Goal: Task Accomplishment & Management: Manage account settings

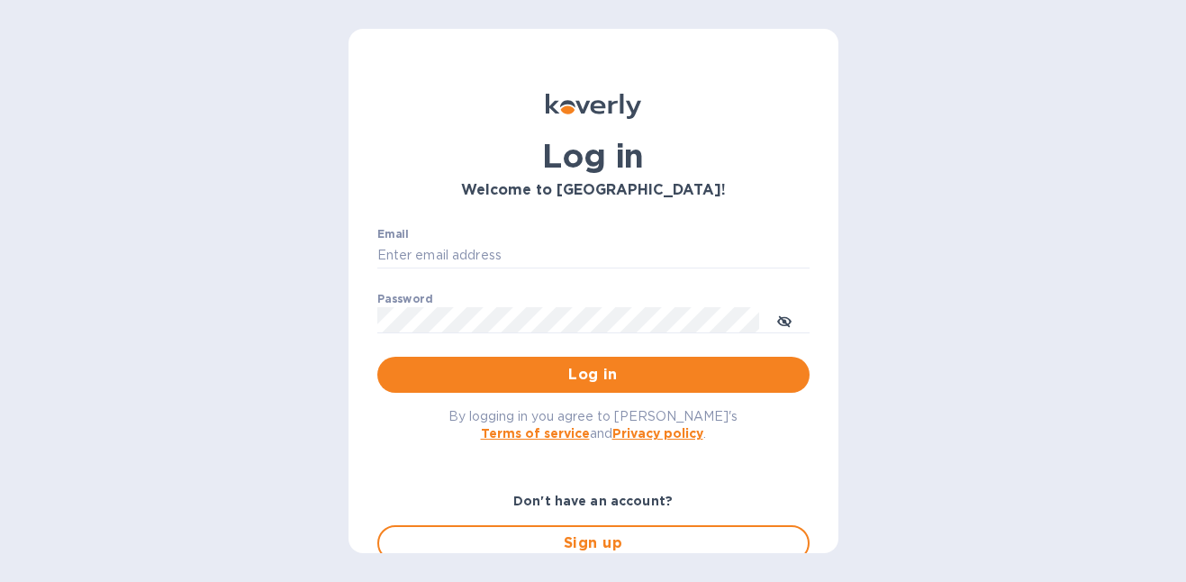
click at [547, 237] on div "Email ​" at bounding box center [593, 260] width 432 height 65
click at [539, 262] on input "Email" at bounding box center [593, 255] width 432 height 27
click at [520, 255] on input "Email" at bounding box center [593, 255] width 432 height 27
paste input "gordon@little-peacock.com"
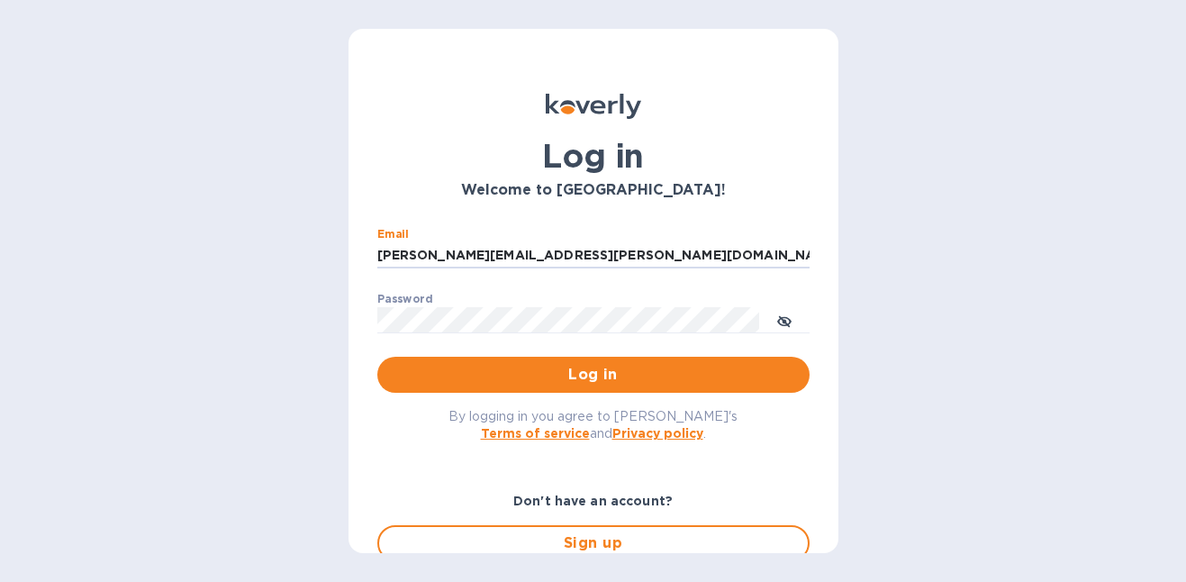
type input "gordon@little-peacock.com"
click at [585, 375] on span "Log in" at bounding box center [594, 375] width 404 height 22
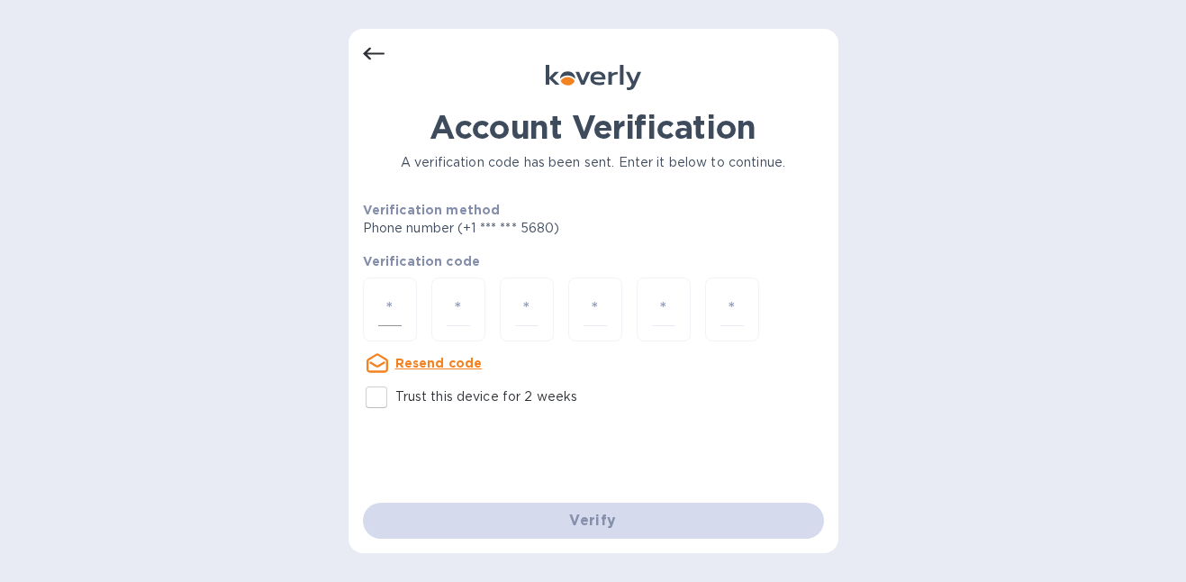
click at [407, 313] on div at bounding box center [390, 309] width 54 height 64
type input "1"
type input "3"
type input "5"
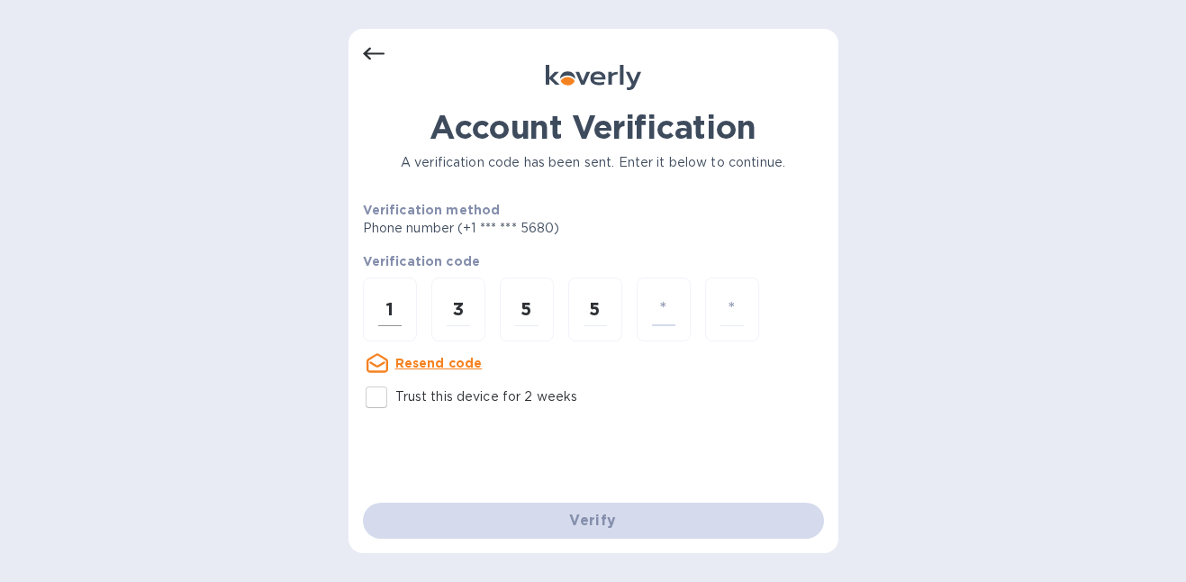
type input "4"
type input "7"
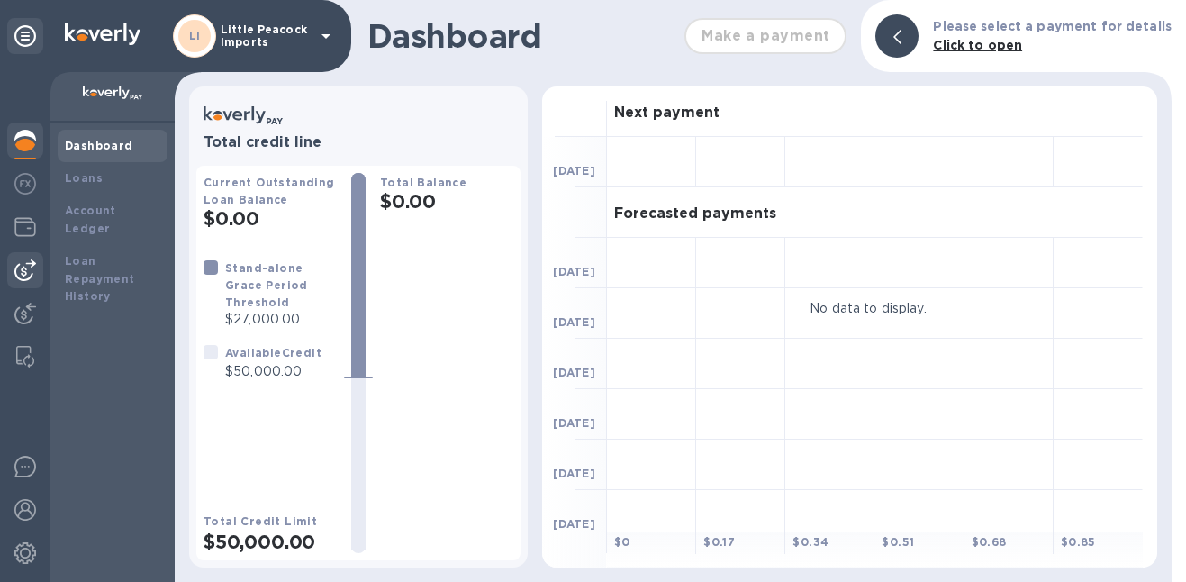
click at [32, 265] on img at bounding box center [25, 270] width 22 height 22
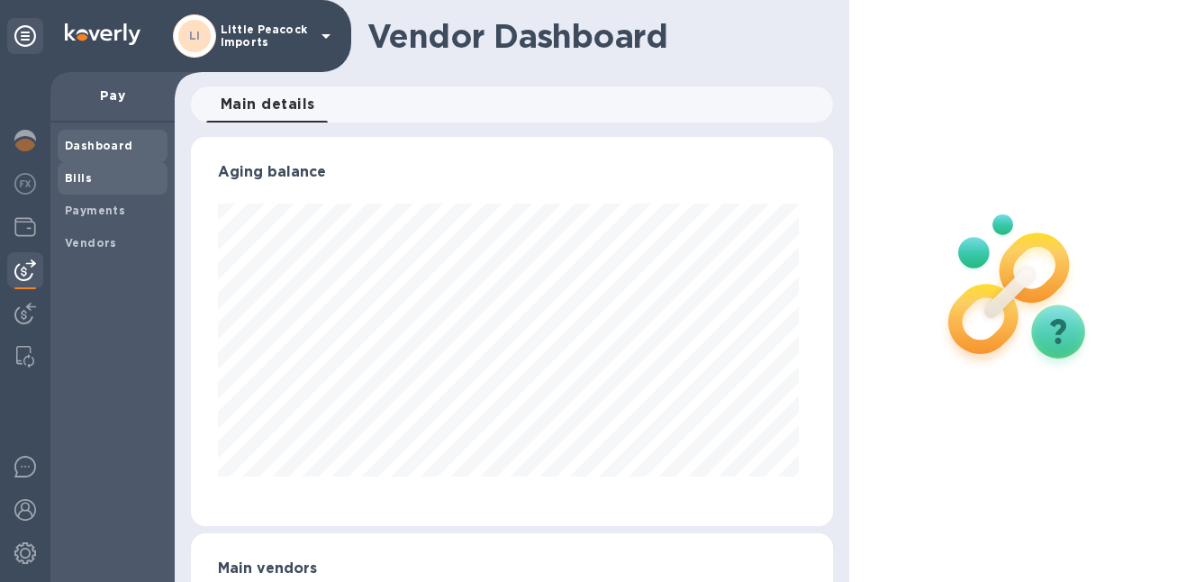
scroll to position [389, 635]
click at [84, 186] on span "Bills" at bounding box center [78, 178] width 27 height 18
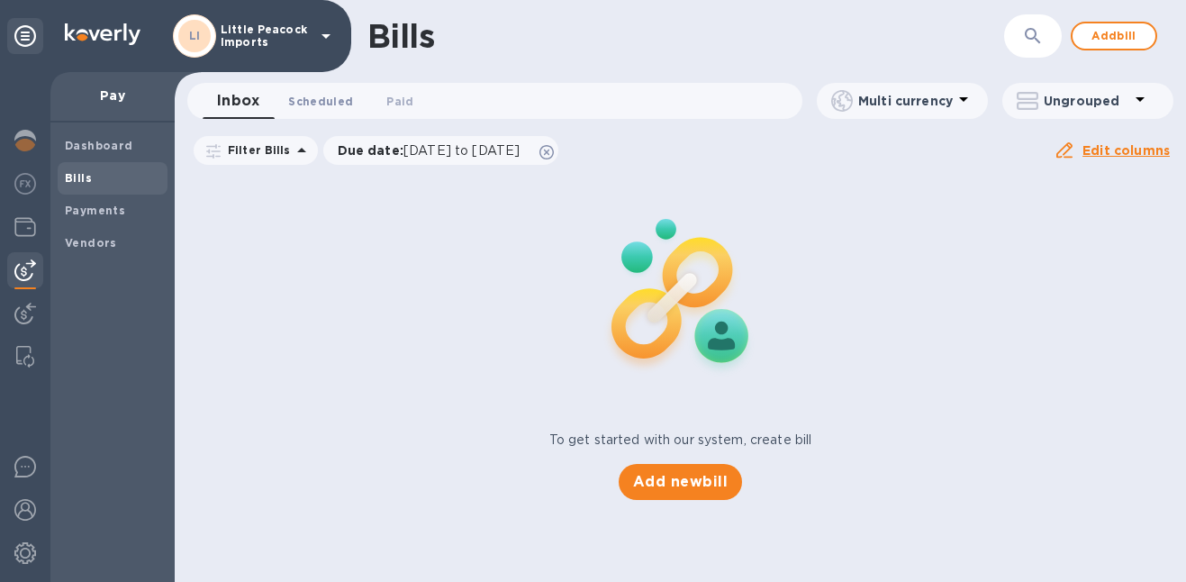
click at [335, 104] on span "Scheduled 0" at bounding box center [320, 101] width 65 height 19
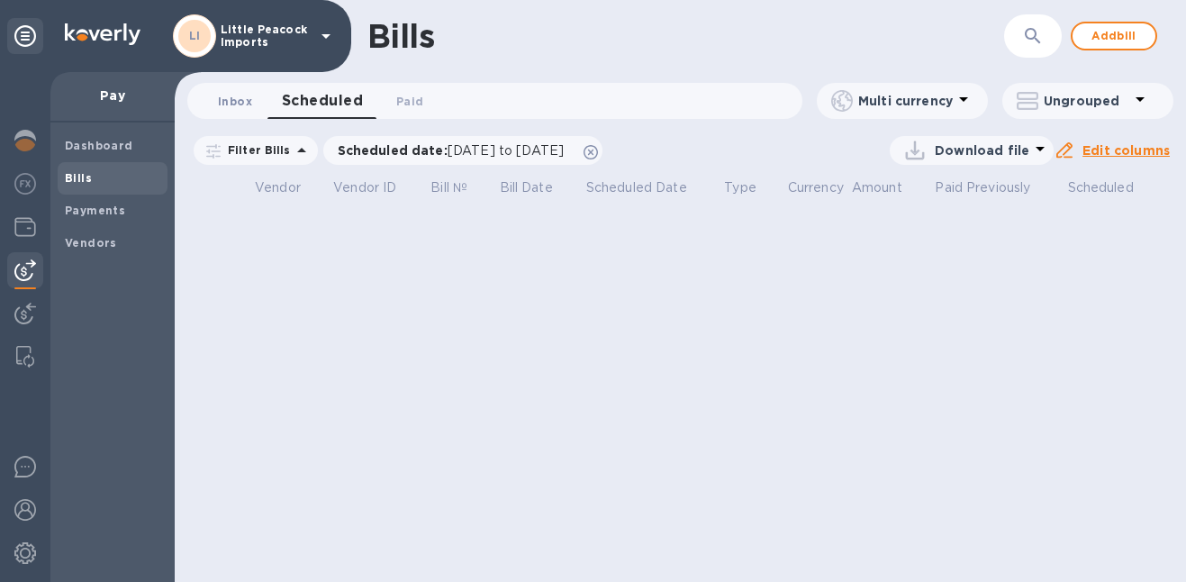
click at [235, 98] on span "Inbox 0" at bounding box center [235, 101] width 34 height 19
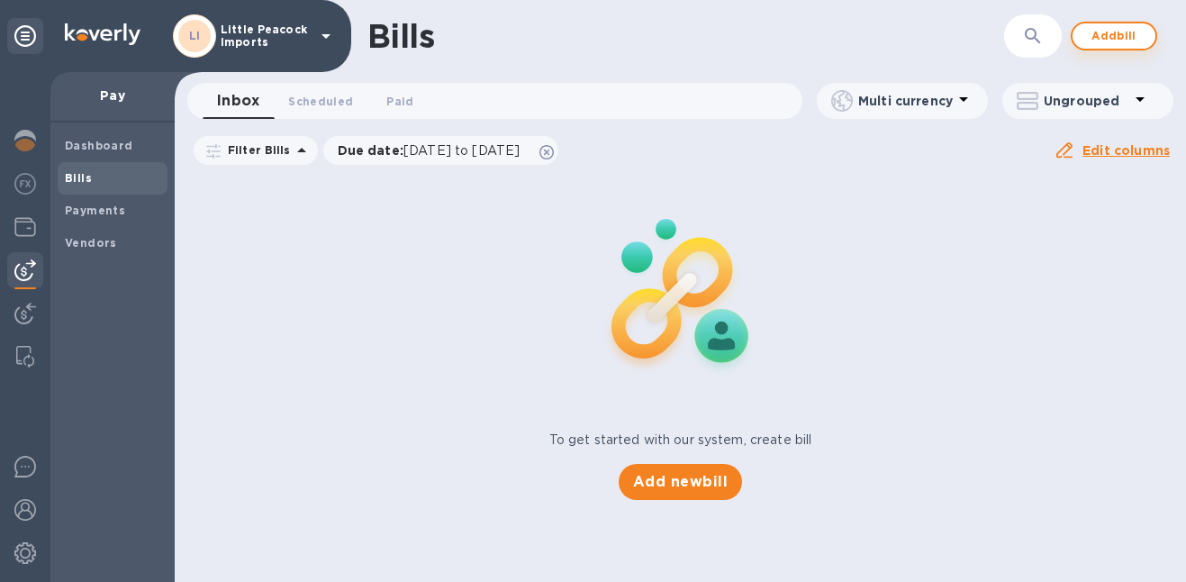
click at [1121, 39] on span "Add bill" at bounding box center [1114, 36] width 54 height 22
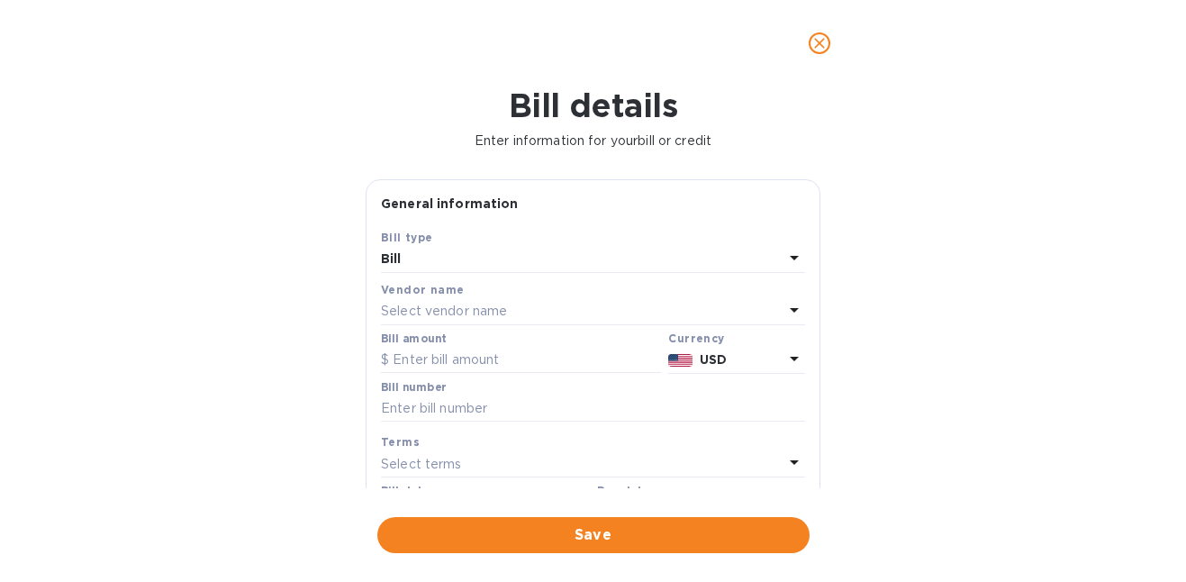
click at [421, 314] on p "Select vendor name" at bounding box center [444, 311] width 126 height 19
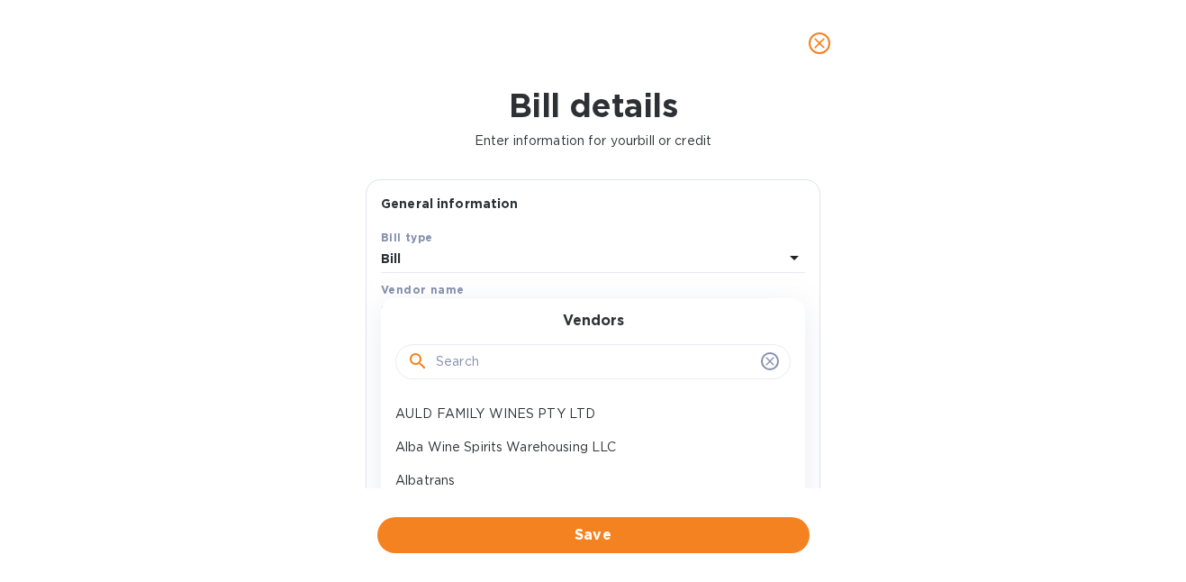
click at [491, 382] on div at bounding box center [592, 360] width 395 height 61
click at [491, 357] on input "text" at bounding box center [595, 362] width 318 height 27
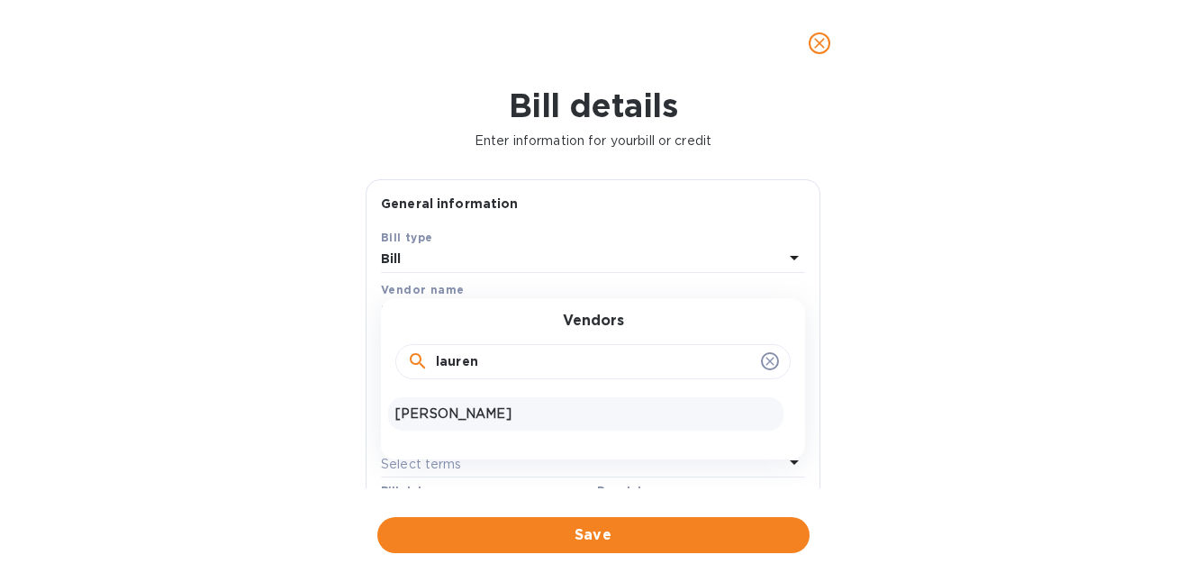
type input "lauren"
click at [473, 421] on p "[PERSON_NAME]" at bounding box center [585, 413] width 381 height 19
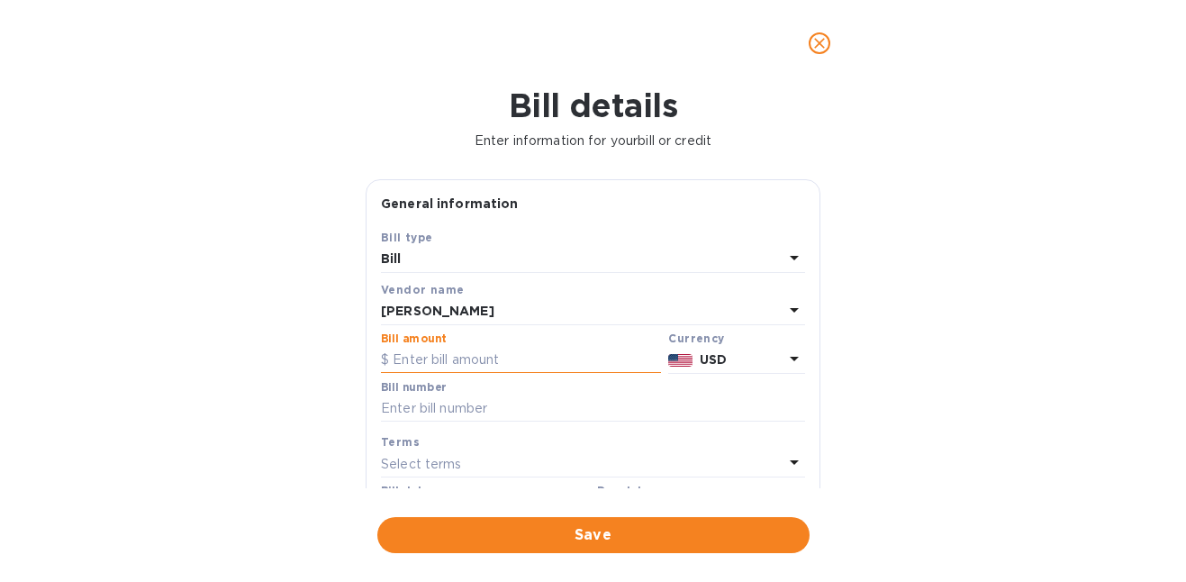
click at [487, 365] on input "text" at bounding box center [521, 360] width 280 height 27
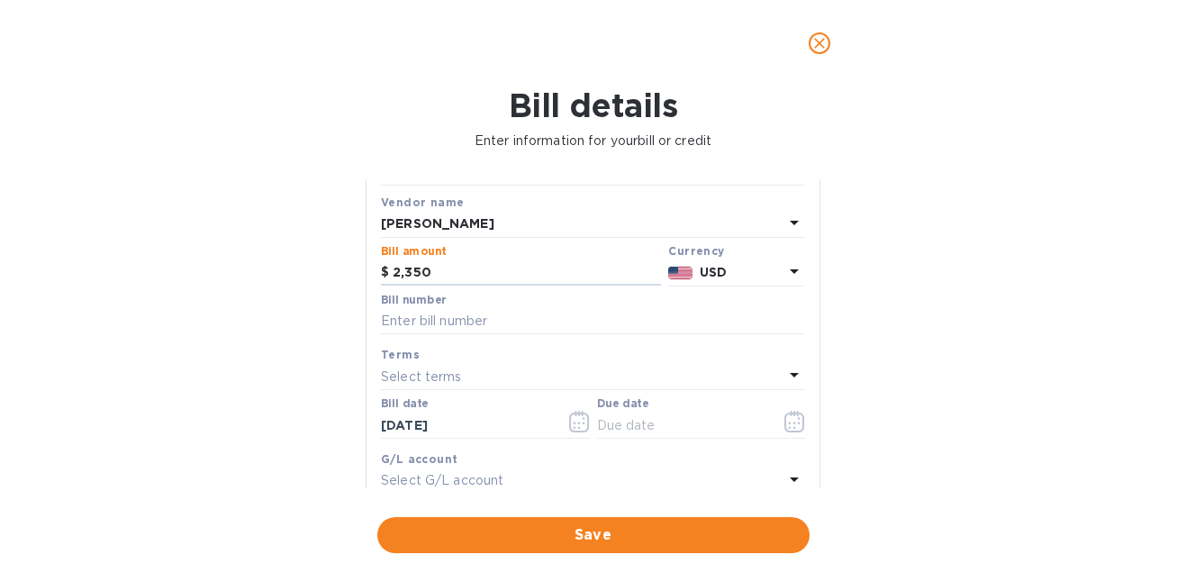
scroll to position [191, 0]
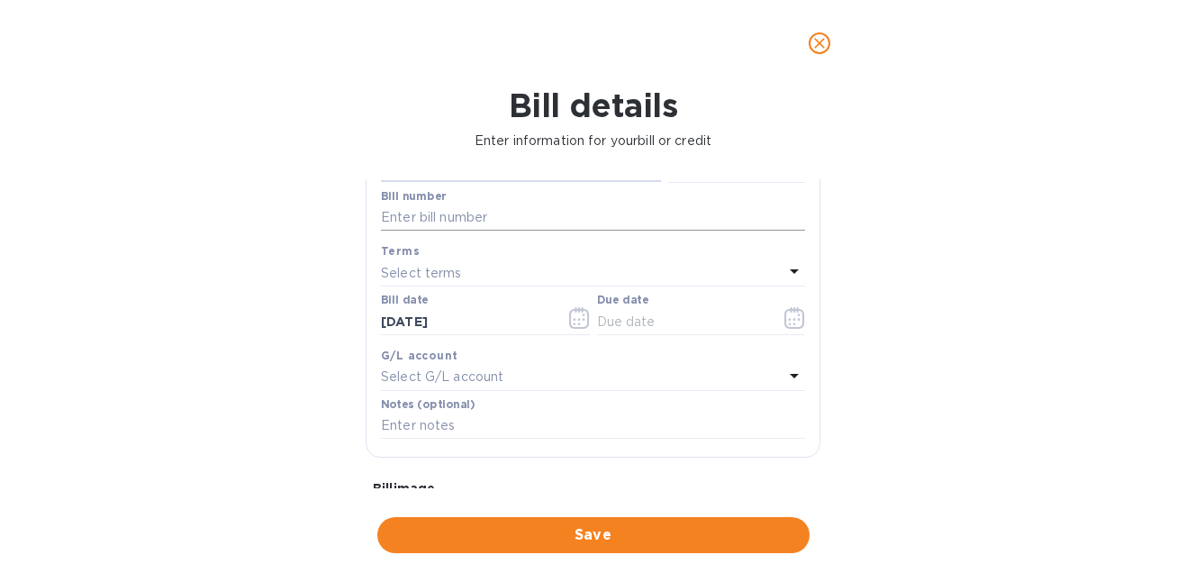
type input "2,350"
click at [559, 219] on input "text" at bounding box center [593, 217] width 424 height 27
type input "10-2025"
click at [775, 316] on button "button" at bounding box center [795, 317] width 42 height 43
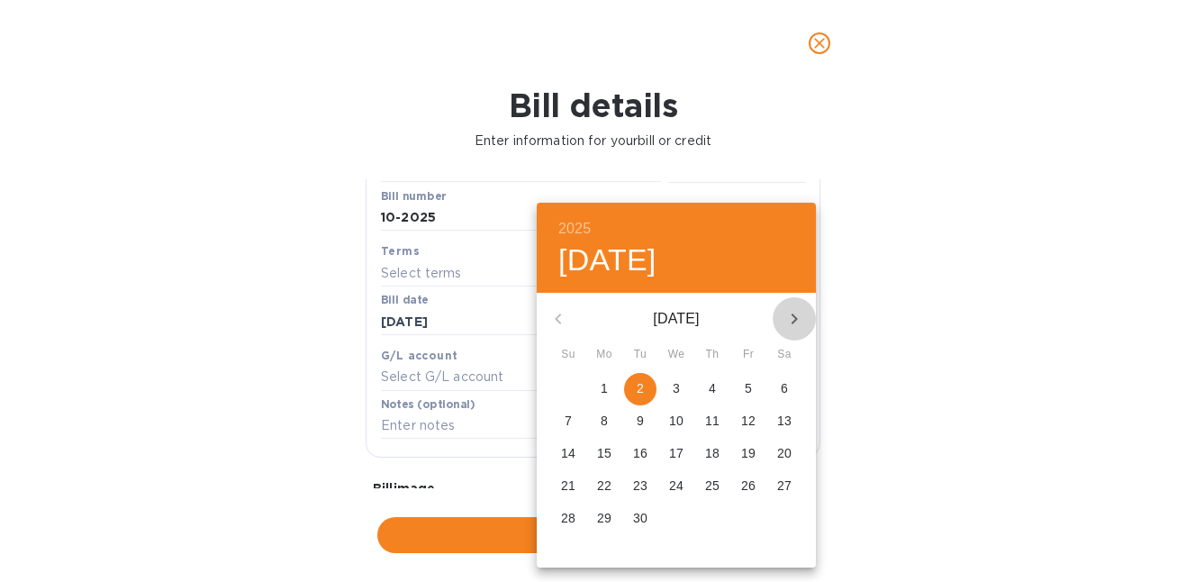
click at [804, 317] on icon "button" at bounding box center [795, 319] width 22 height 22
click at [677, 394] on p "1" at bounding box center [676, 388] width 7 height 18
type input "[DATE]"
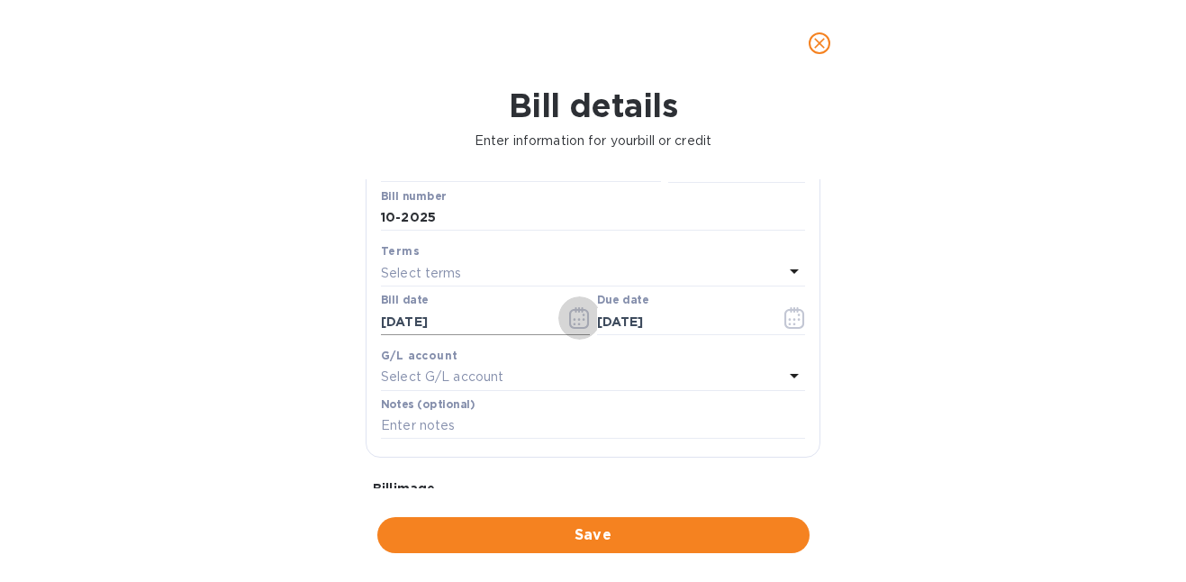
click at [573, 323] on icon "button" at bounding box center [579, 318] width 21 height 22
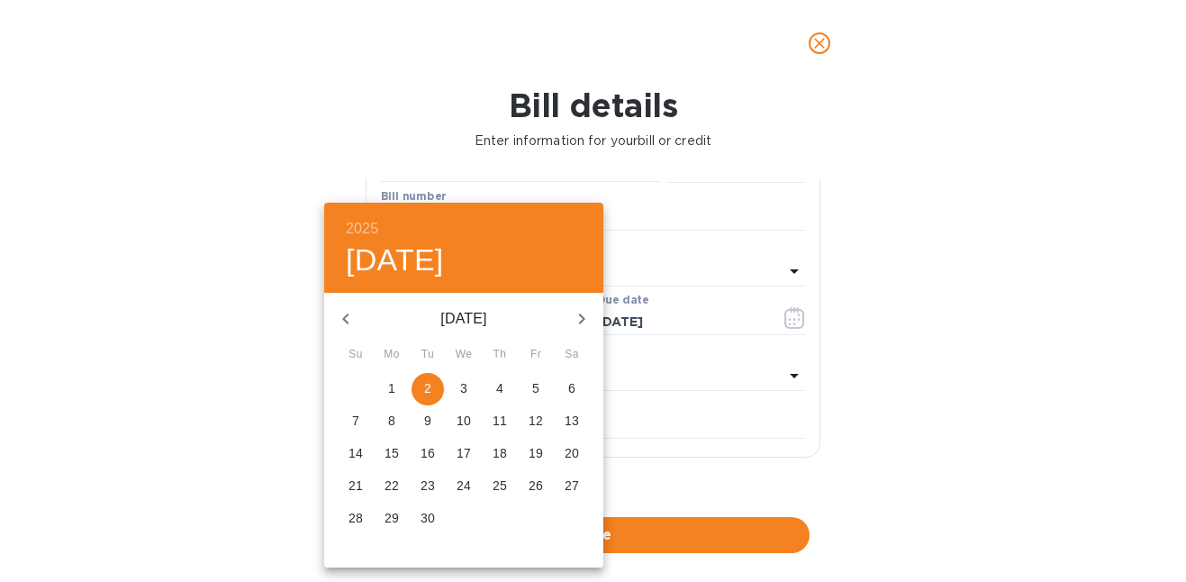
click at [582, 310] on icon "button" at bounding box center [582, 319] width 22 height 22
click at [467, 380] on p "1" at bounding box center [463, 388] width 7 height 18
type input "[DATE]"
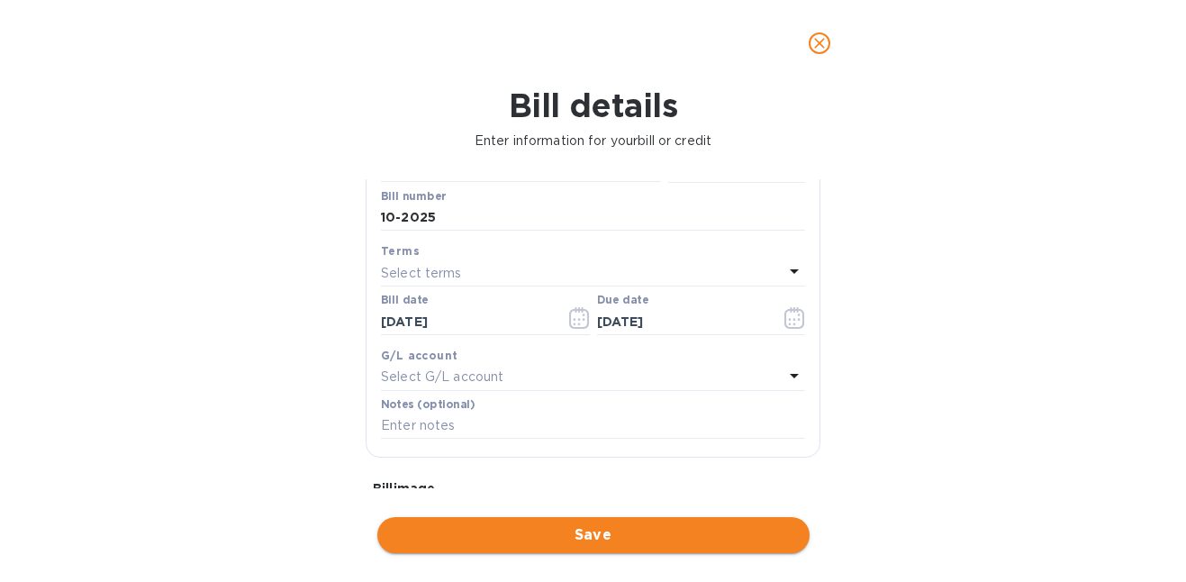
click at [688, 543] on span "Save" at bounding box center [594, 535] width 404 height 22
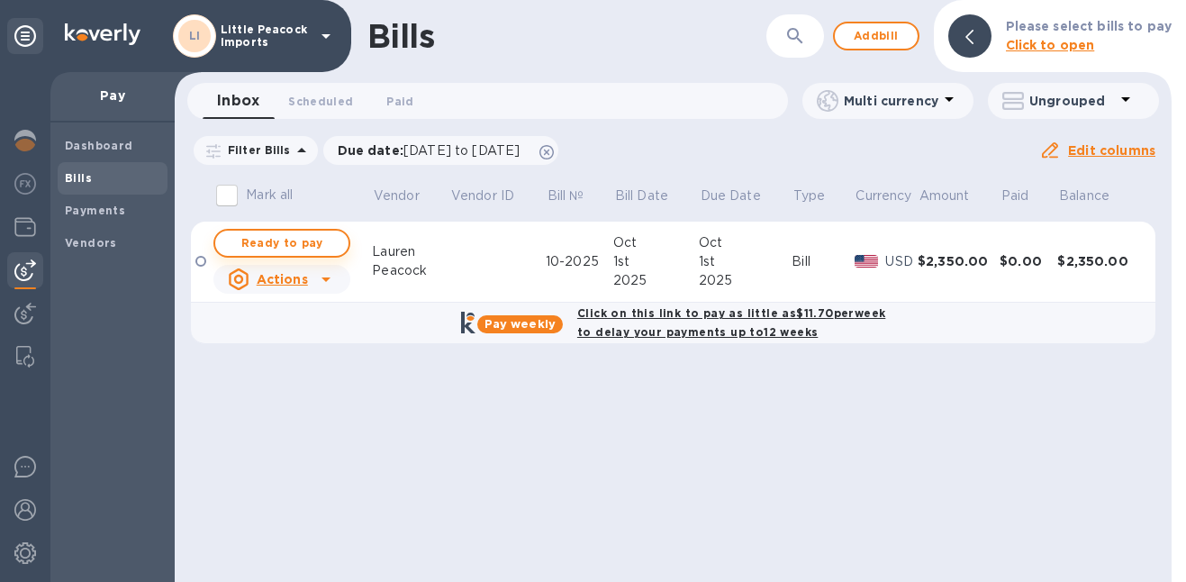
click at [270, 245] on span "Ready to pay" at bounding box center [282, 243] width 104 height 22
checkbox input "true"
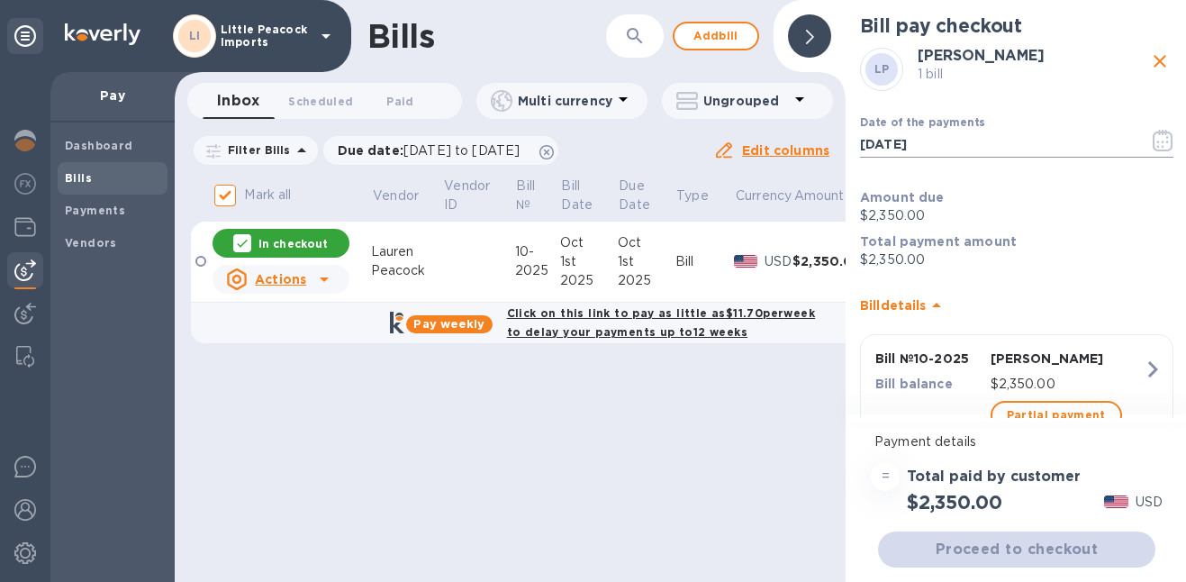
click at [1156, 144] on icon "button" at bounding box center [1163, 141] width 21 height 22
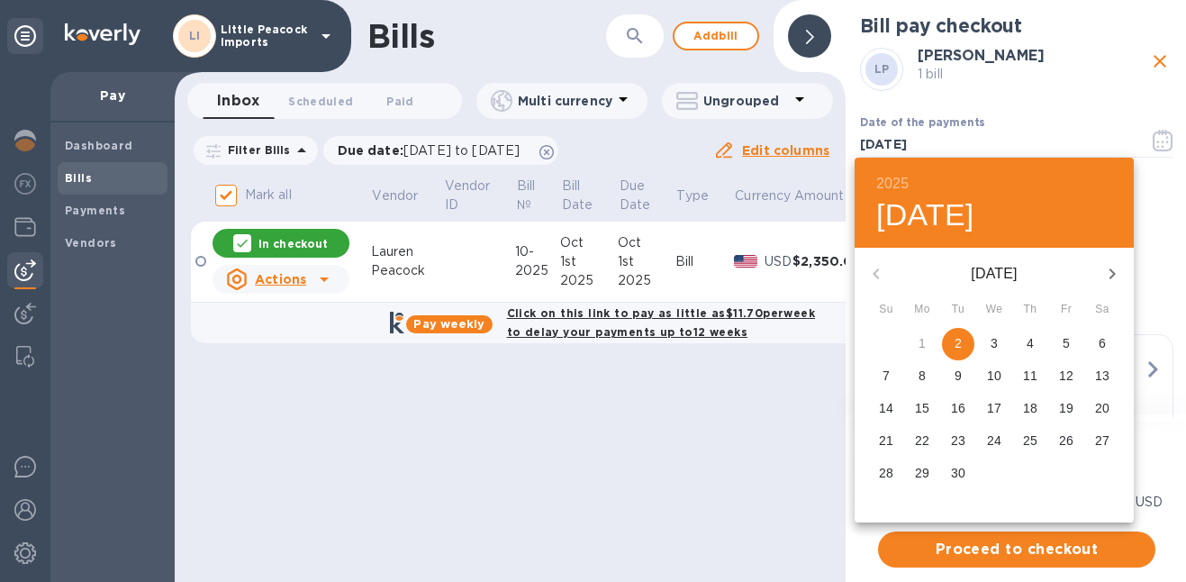
click at [1117, 273] on icon "button" at bounding box center [1113, 274] width 22 height 22
click at [997, 341] on p "1" at bounding box center [994, 343] width 7 height 18
type input "[DATE]"
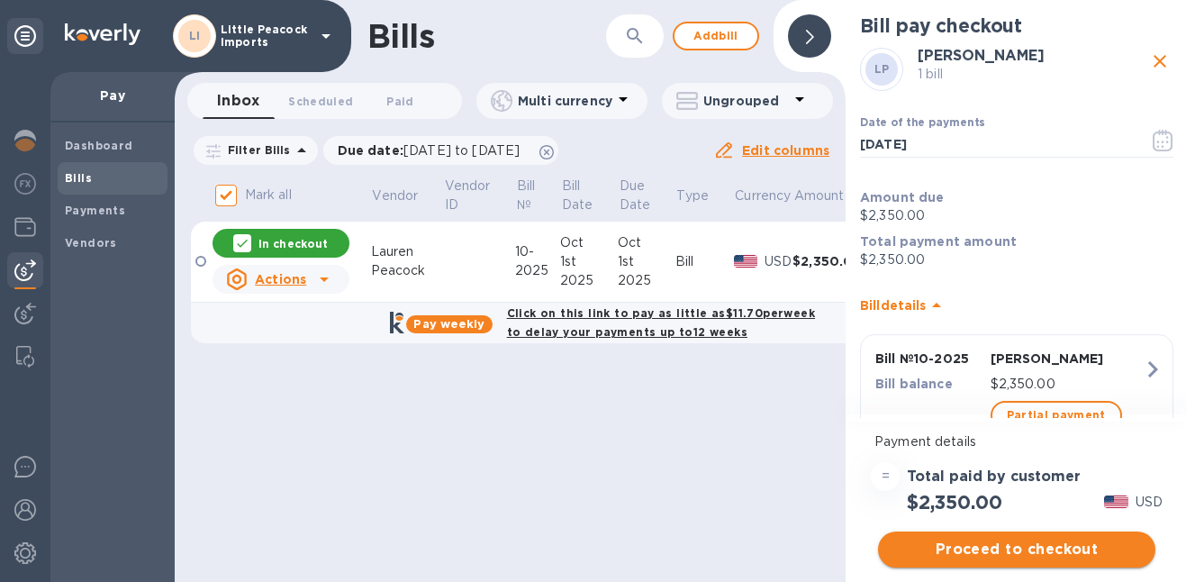
click at [1041, 535] on button "Proceed to checkout" at bounding box center [1016, 550] width 277 height 36
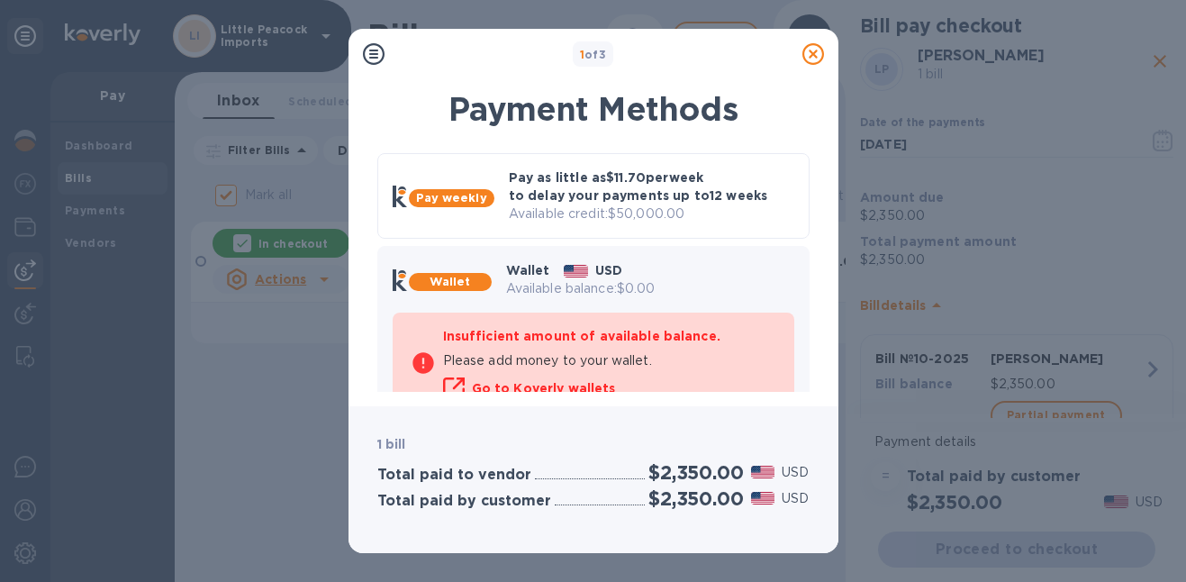
scroll to position [195, 0]
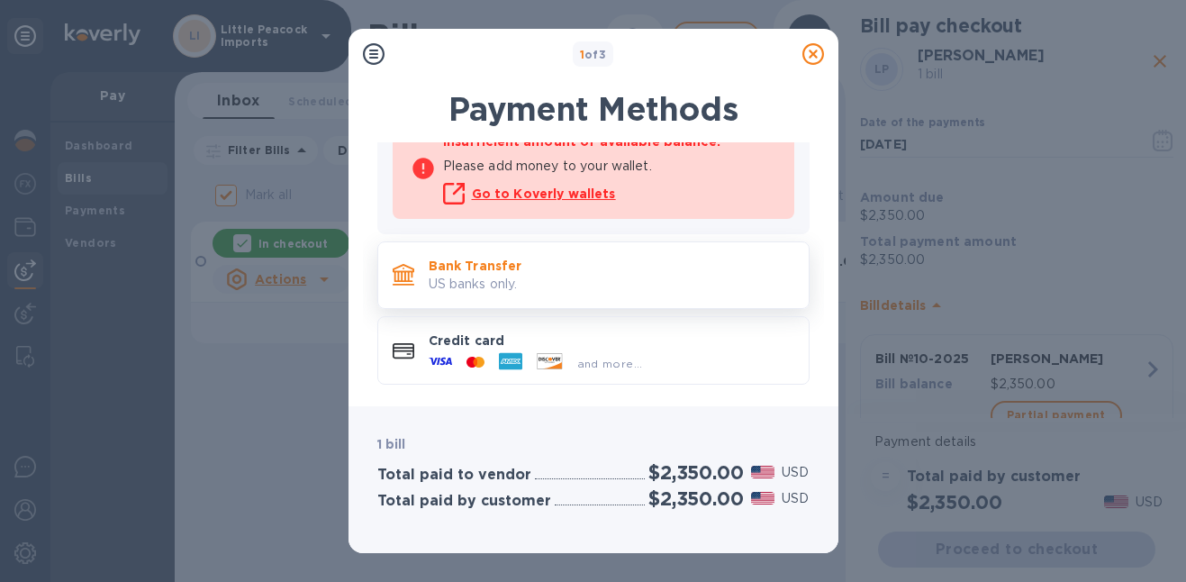
click at [557, 275] on p "US banks only." at bounding box center [612, 284] width 366 height 19
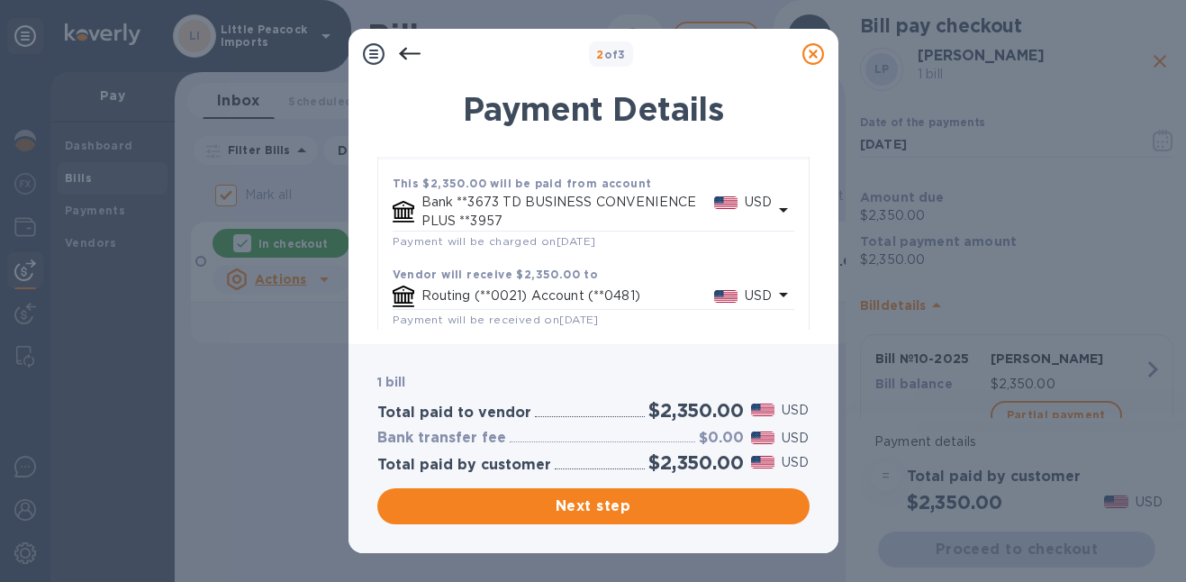
scroll to position [137, 0]
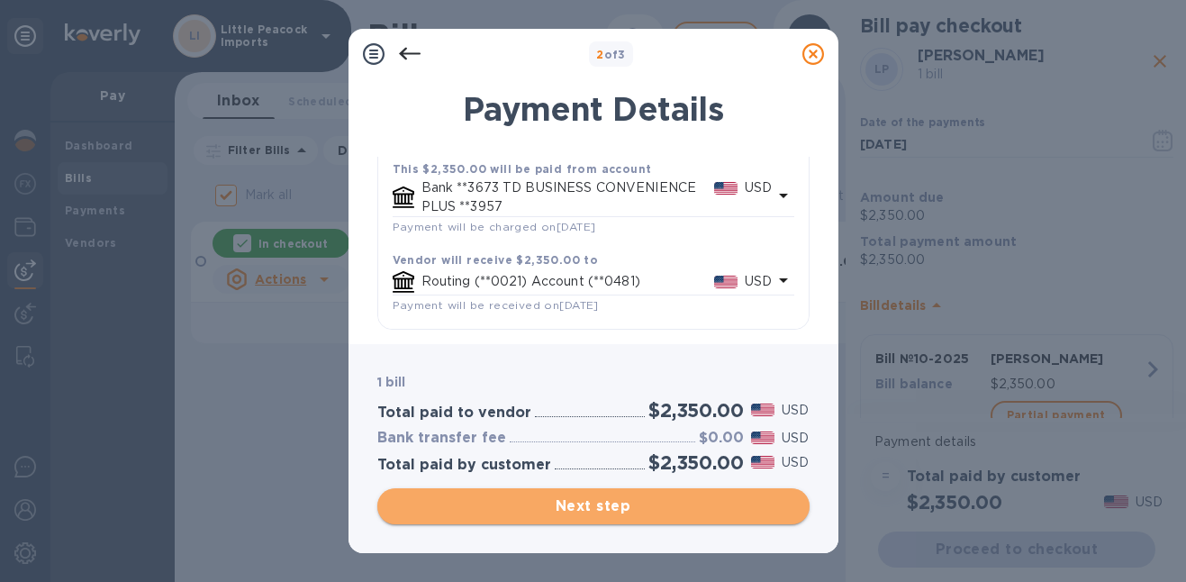
click at [674, 499] on span "Next step" at bounding box center [594, 506] width 404 height 22
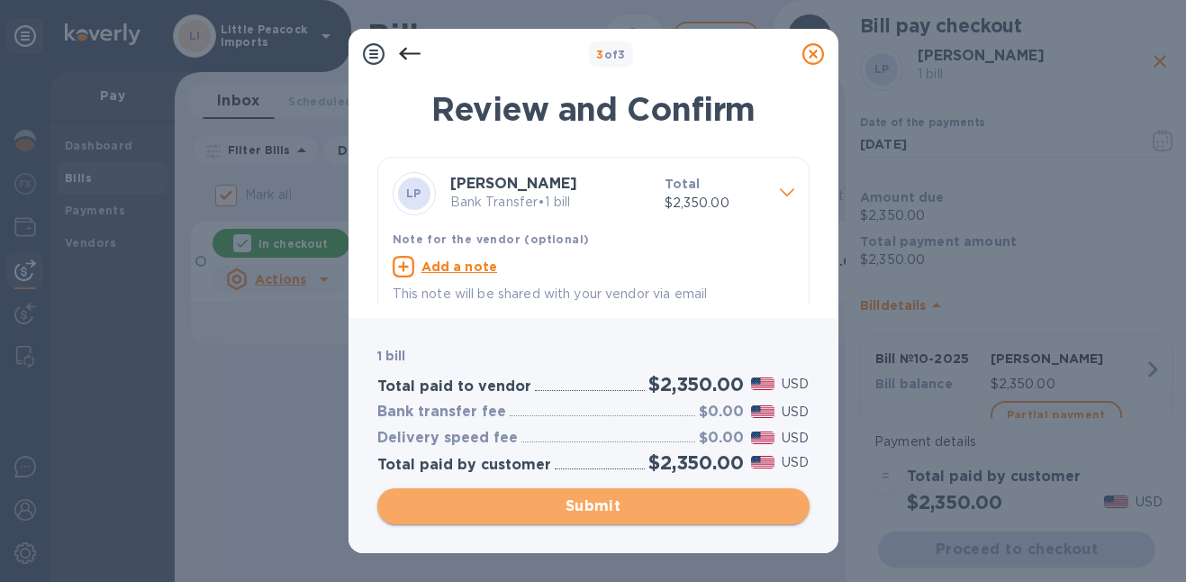
click at [675, 501] on span "Submit" at bounding box center [594, 506] width 404 height 22
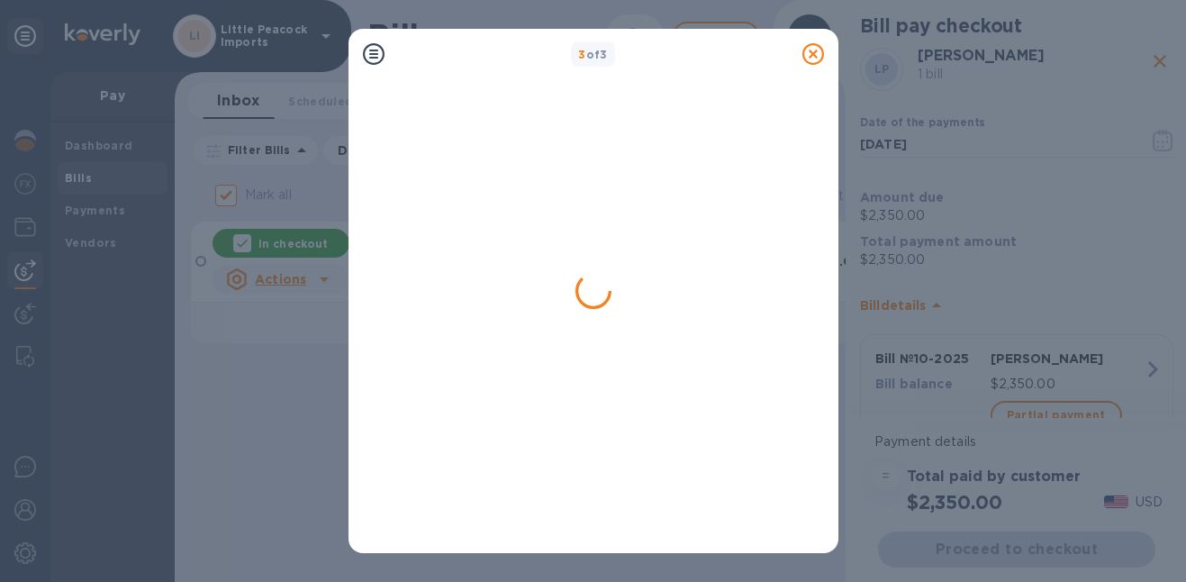
checkbox input "false"
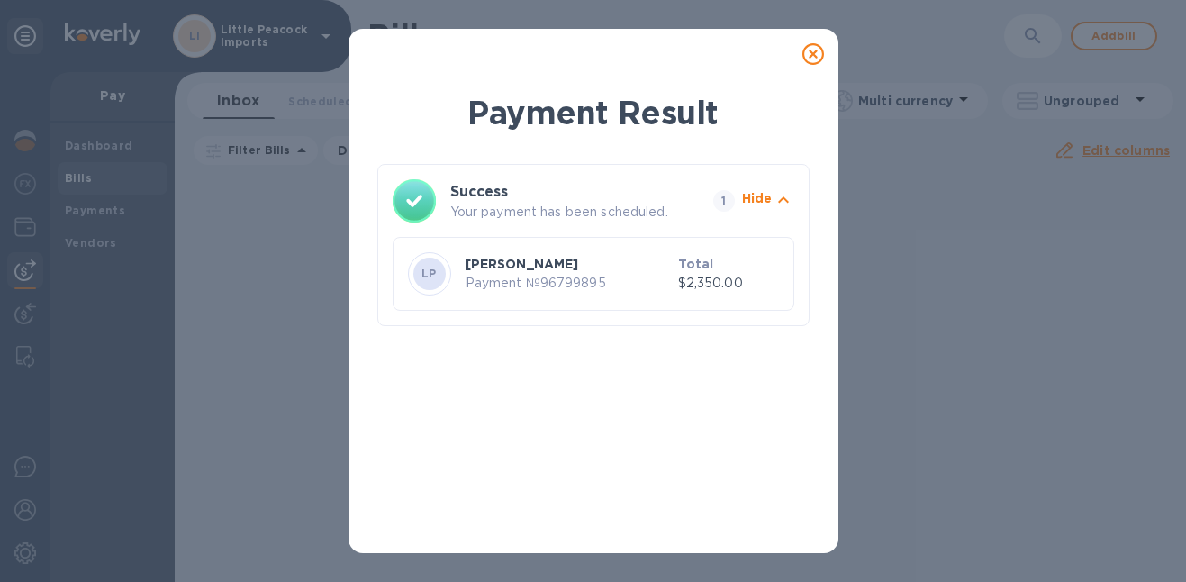
click at [811, 50] on icon at bounding box center [814, 54] width 22 height 22
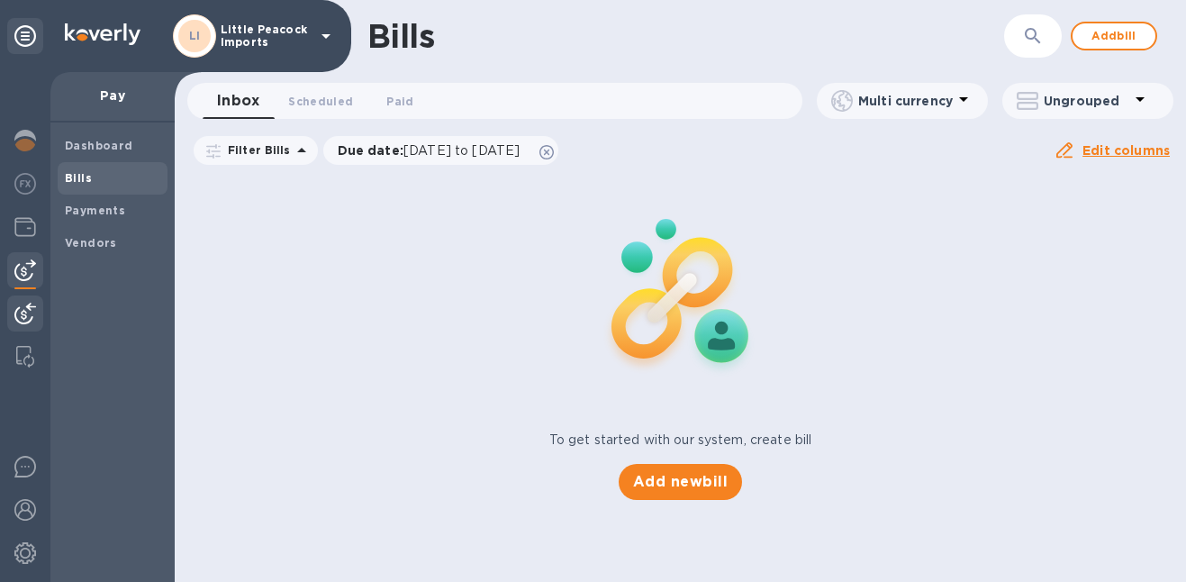
click at [34, 312] on img at bounding box center [25, 314] width 22 height 22
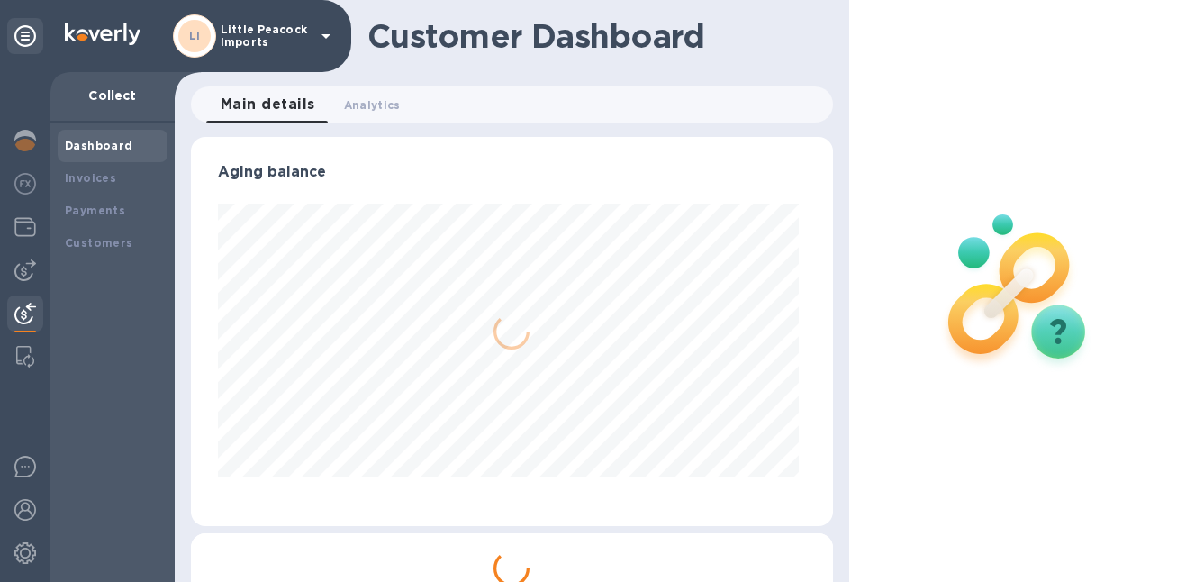
scroll to position [389, 635]
click at [99, 214] on b "Payments" at bounding box center [95, 211] width 60 height 14
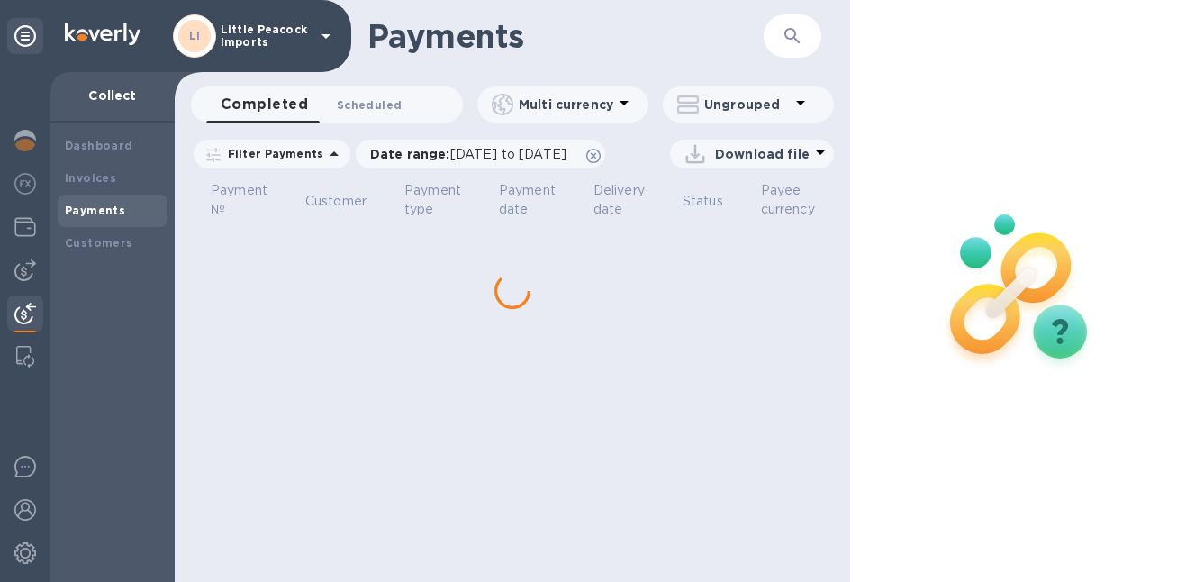
click at [377, 110] on span "Scheduled 0" at bounding box center [369, 104] width 65 height 19
click at [451, 150] on span "[DATE] to [DATE]" at bounding box center [508, 154] width 116 height 14
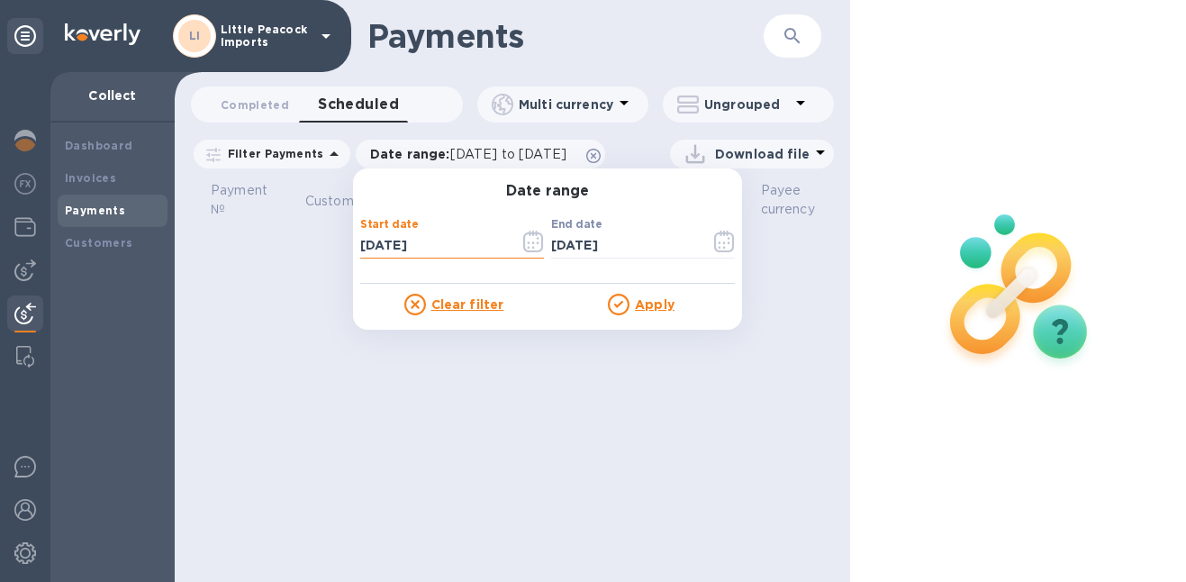
click at [361, 246] on input "[DATE]" at bounding box center [432, 245] width 145 height 27
type input "[DATE]"
click at [635, 298] on u "Apply" at bounding box center [655, 304] width 40 height 14
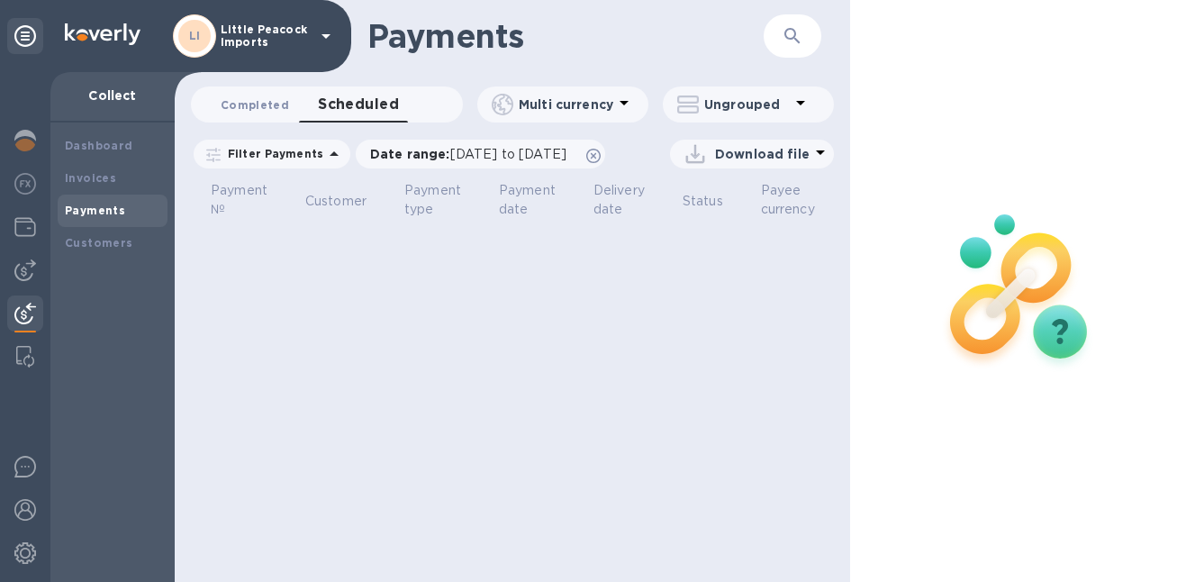
click at [260, 108] on span "Completed 0" at bounding box center [255, 104] width 68 height 19
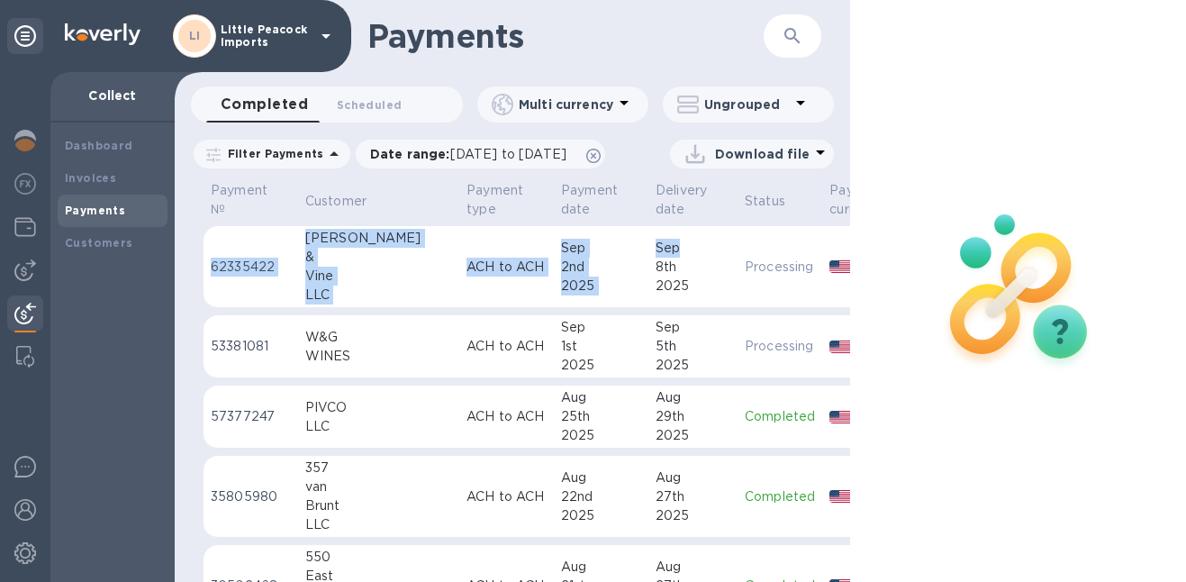
drag, startPoint x: 206, startPoint y: 221, endPoint x: 943, endPoint y: 579, distance: 819.5
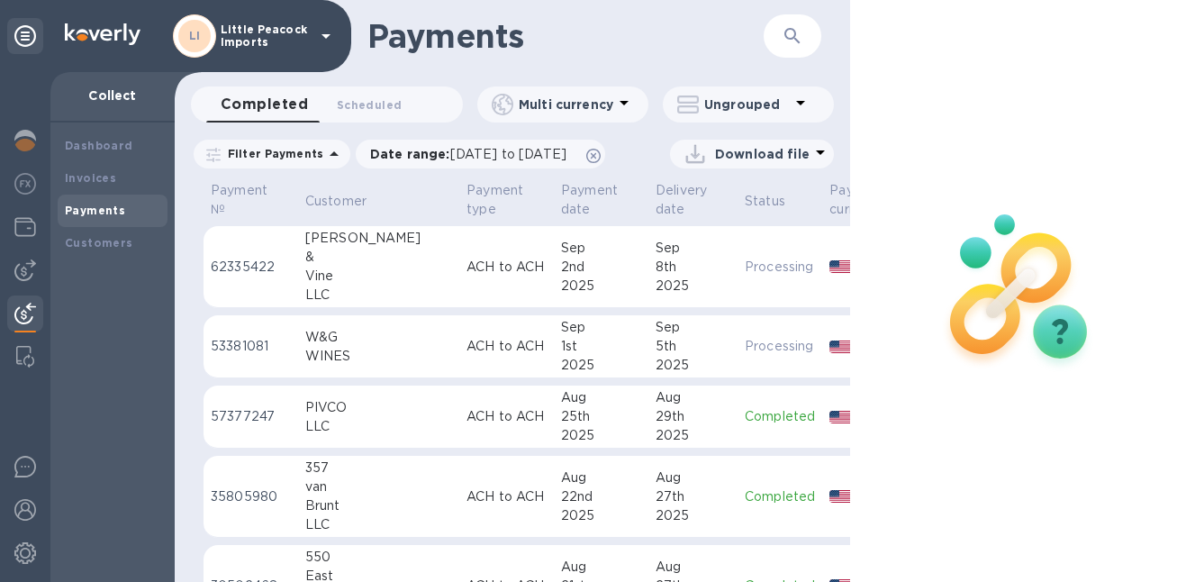
click at [615, 168] on div "Download file" at bounding box center [724, 154] width 219 height 29
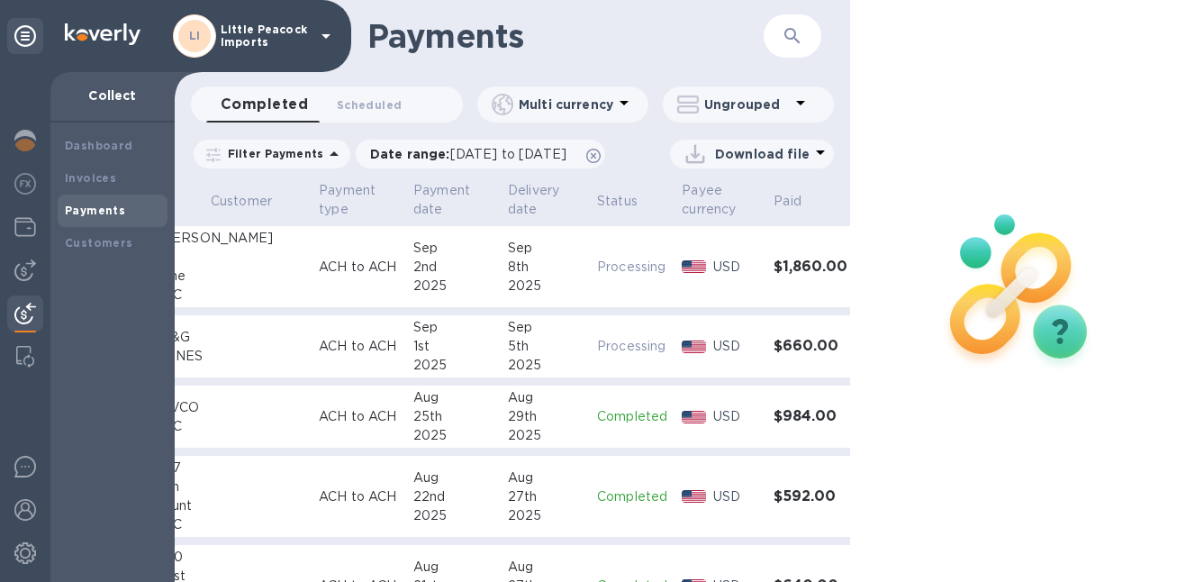
scroll to position [0, 153]
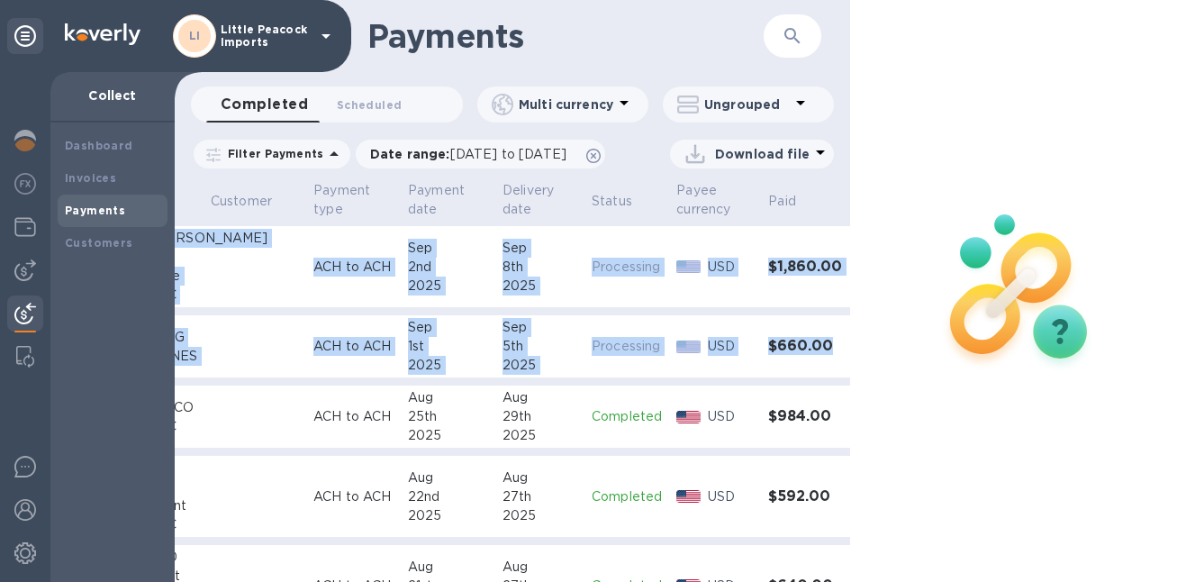
drag, startPoint x: 198, startPoint y: 214, endPoint x: 821, endPoint y: 377, distance: 643.5
copy table "62335422 [PERSON_NAME] & Vine LLC ACH to [GEOGRAPHIC_DATA] [DATE] [DATE] Proces…"
click at [23, 312] on img at bounding box center [25, 314] width 22 height 22
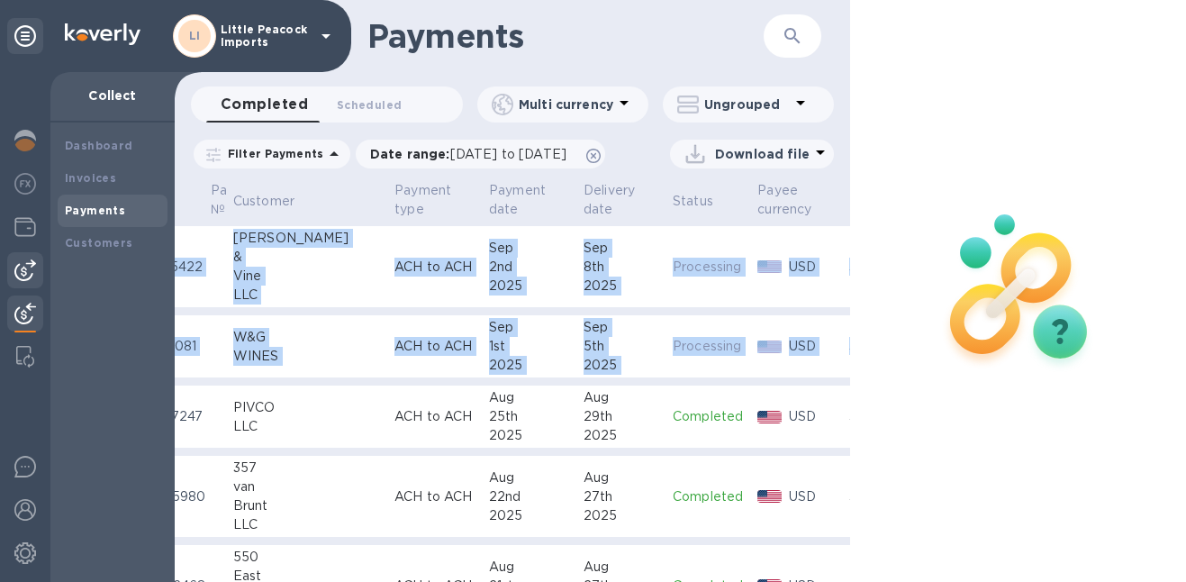
click at [30, 268] on img at bounding box center [25, 270] width 22 height 22
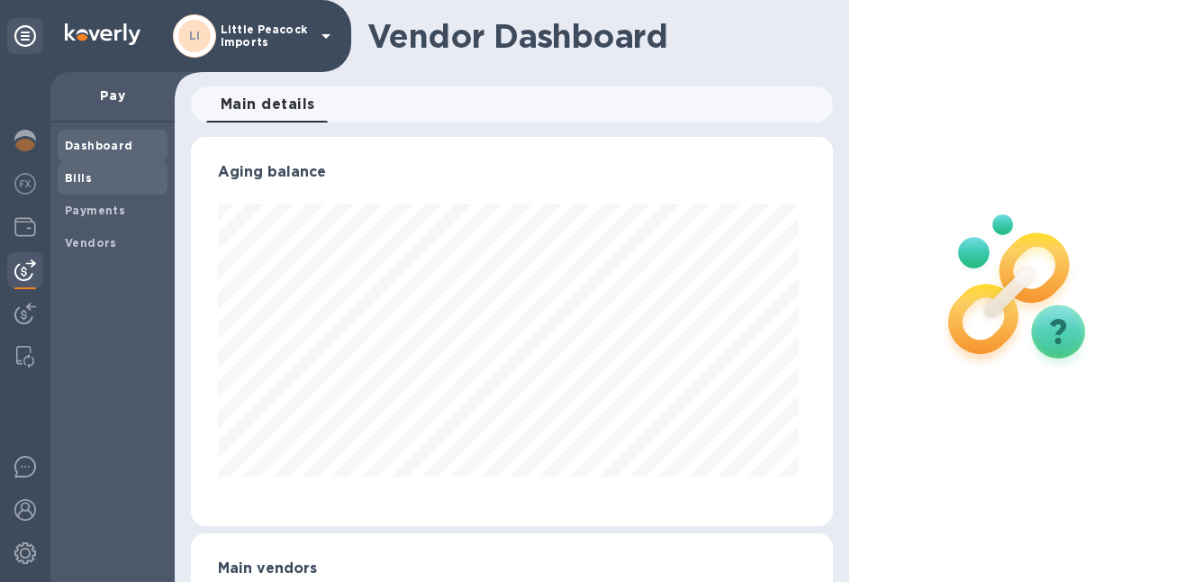
click at [93, 175] on span "Bills" at bounding box center [112, 178] width 95 height 18
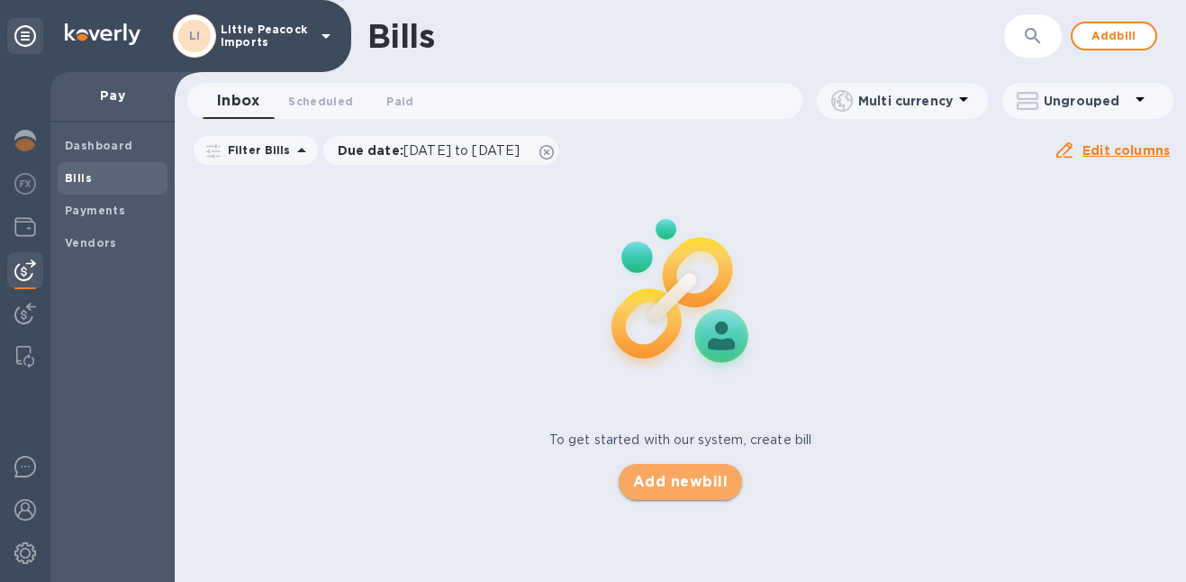
click at [691, 468] on button "Add new bill" at bounding box center [680, 482] width 123 height 36
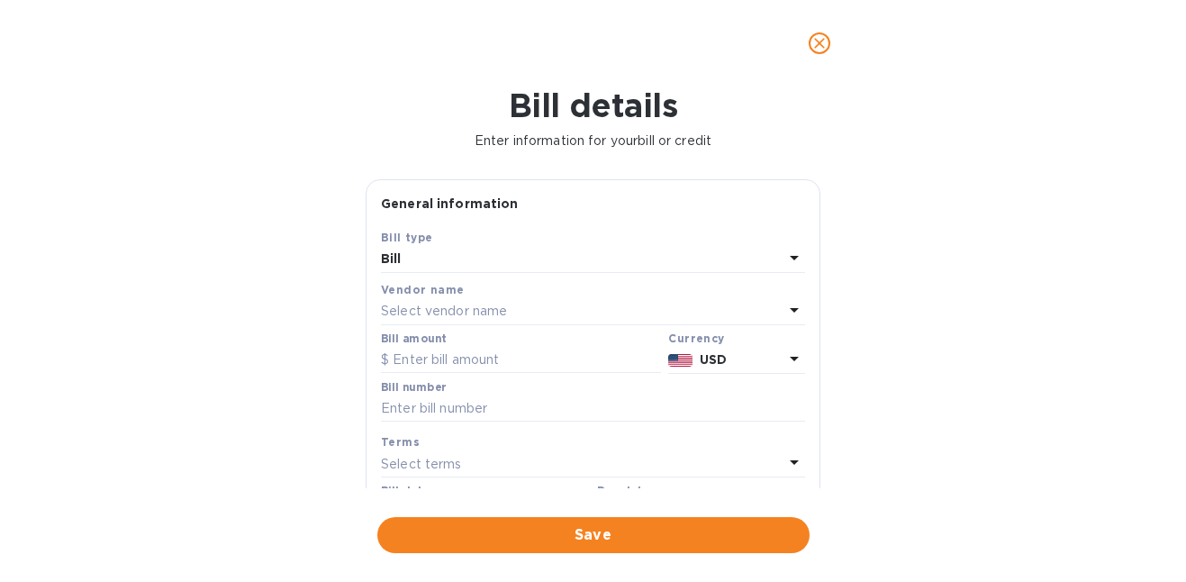
click at [476, 313] on p "Select vendor name" at bounding box center [444, 311] width 126 height 19
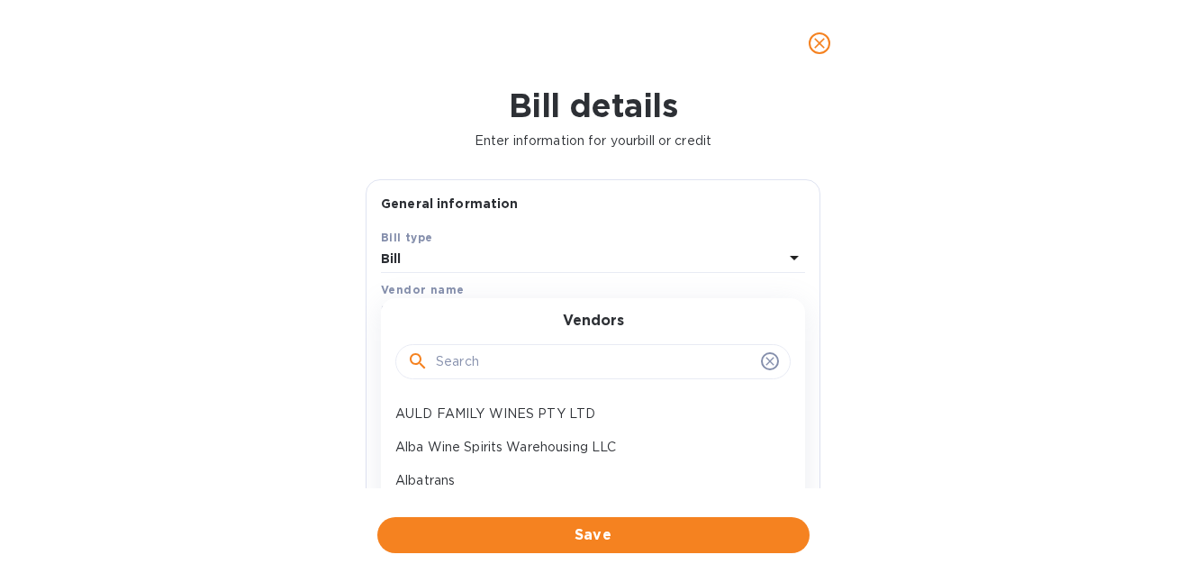
click at [502, 374] on input "text" at bounding box center [595, 362] width 318 height 27
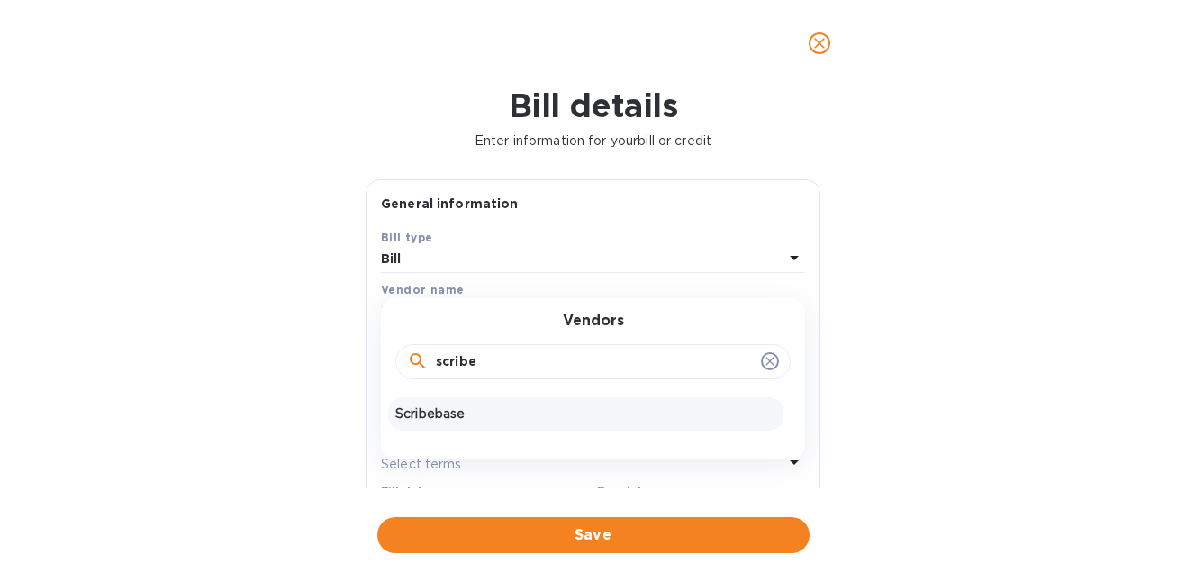
type input "scribe"
click at [476, 409] on p "Scribebase" at bounding box center [585, 413] width 381 height 19
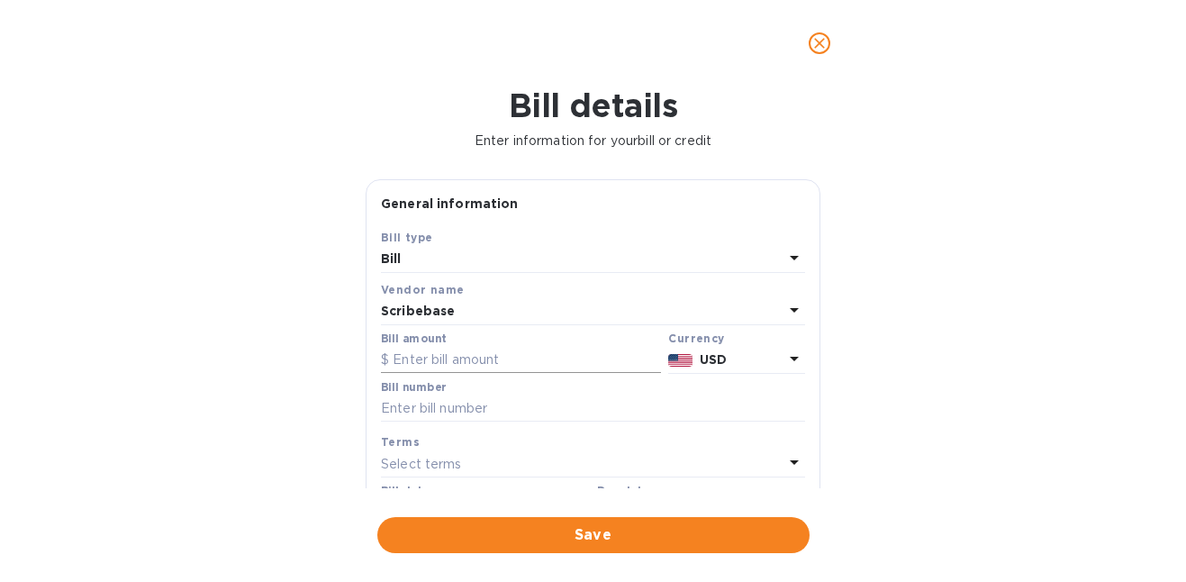
click at [485, 365] on input "text" at bounding box center [521, 360] width 280 height 27
type input "150"
click at [523, 420] on input "text" at bounding box center [593, 408] width 424 height 27
paste input "N25244084"
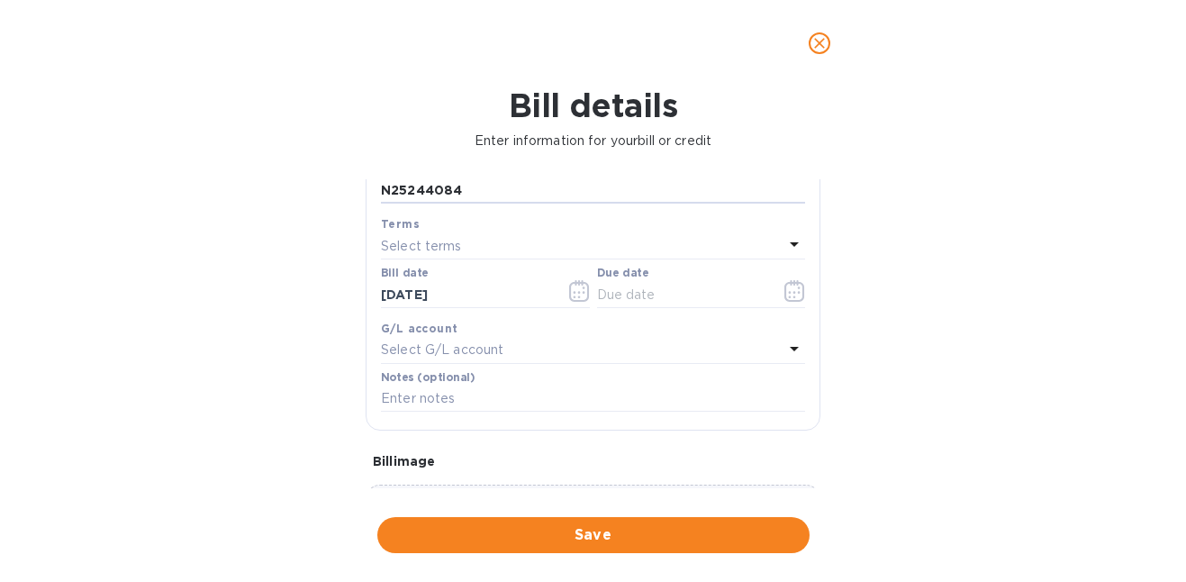
scroll to position [335, 0]
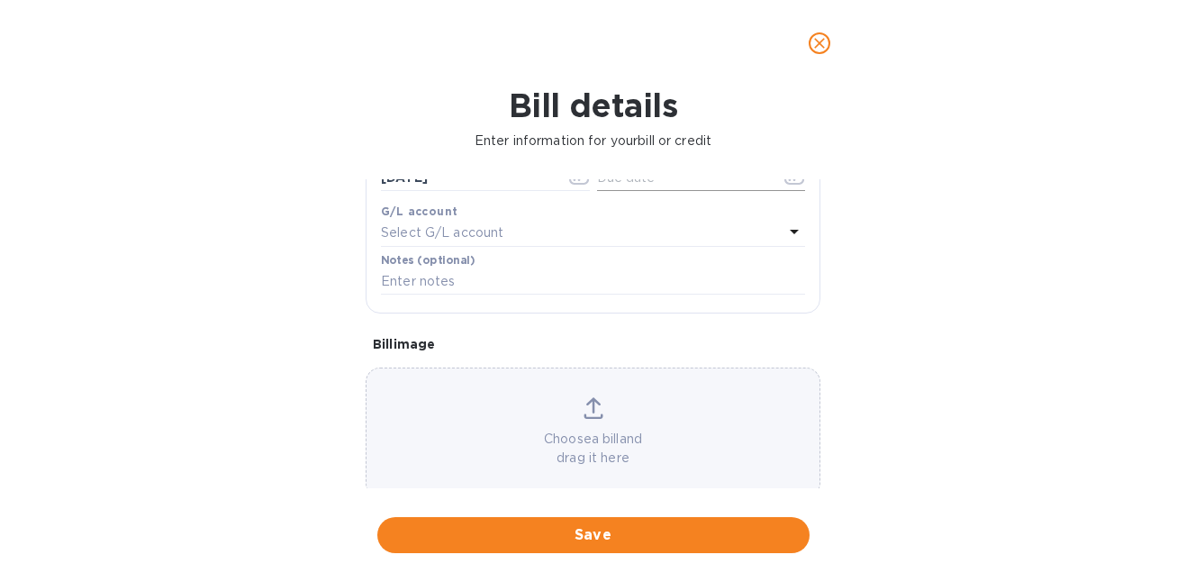
type input "N25244084"
click at [785, 184] on icon "button" at bounding box center [795, 174] width 21 height 22
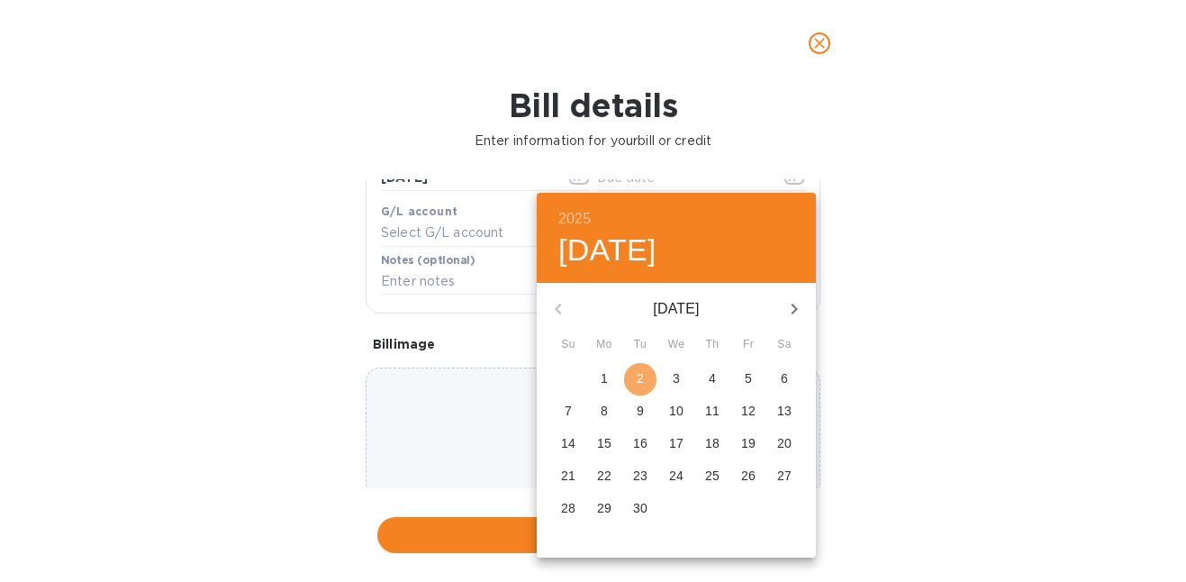
click at [642, 383] on p "2" at bounding box center [640, 378] width 7 height 18
type input "[DATE]"
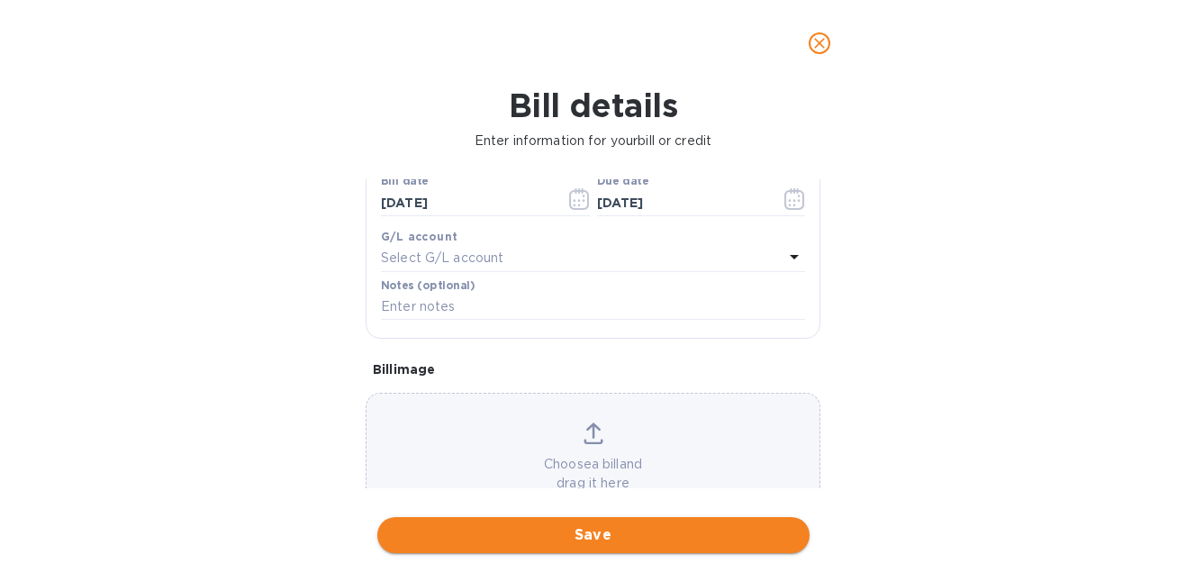
click at [634, 528] on span "Save" at bounding box center [594, 535] width 404 height 22
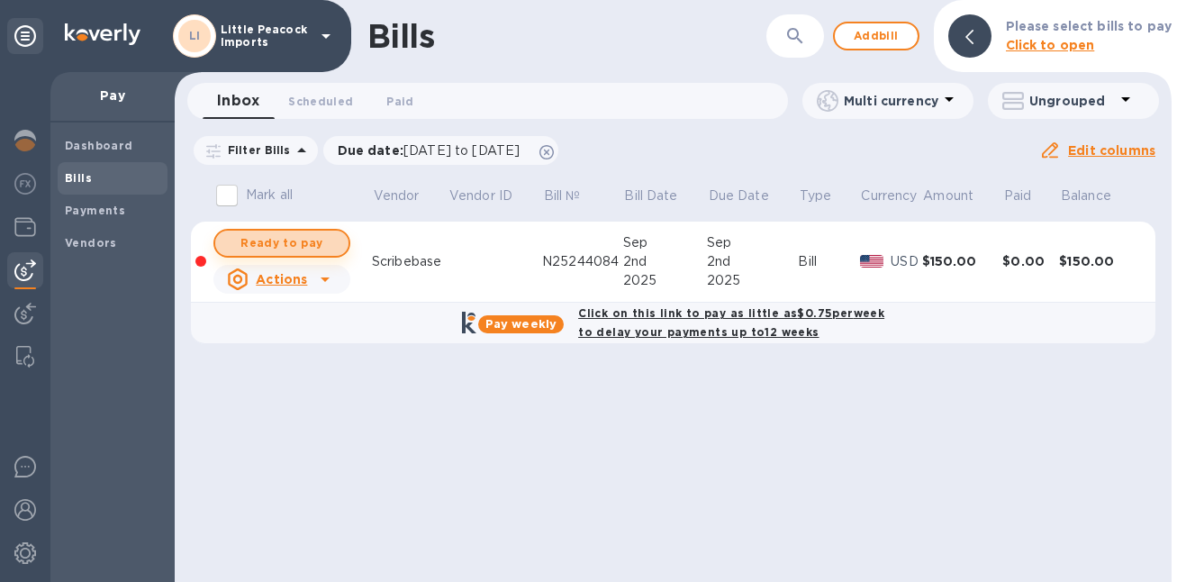
click at [260, 245] on span "Ready to pay" at bounding box center [282, 243] width 104 height 22
checkbox input "true"
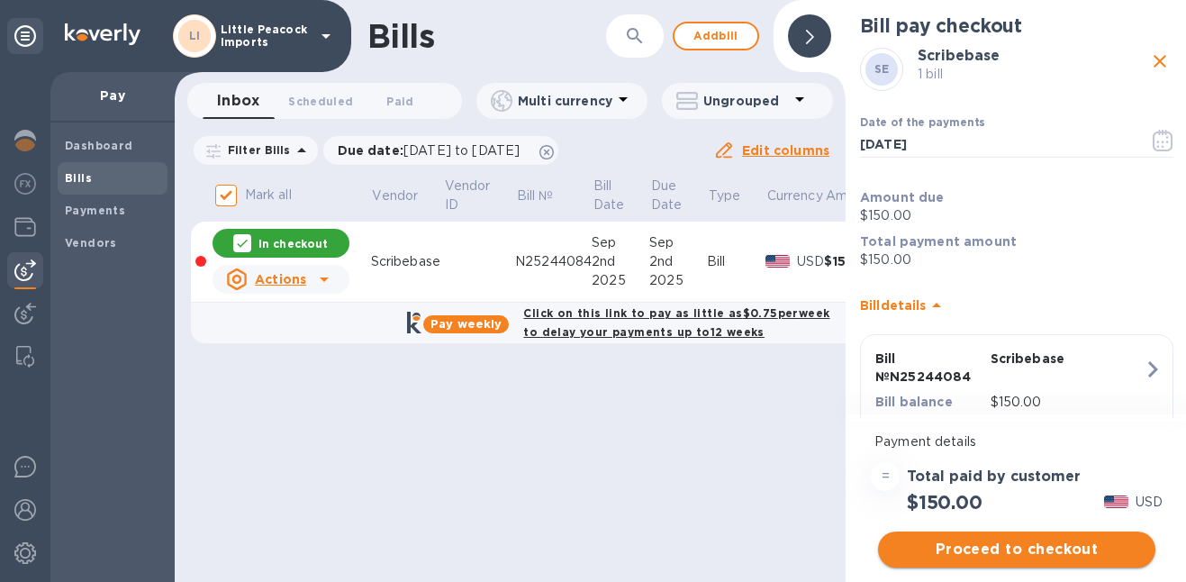
click at [1015, 546] on span "Proceed to checkout" at bounding box center [1017, 550] width 249 height 22
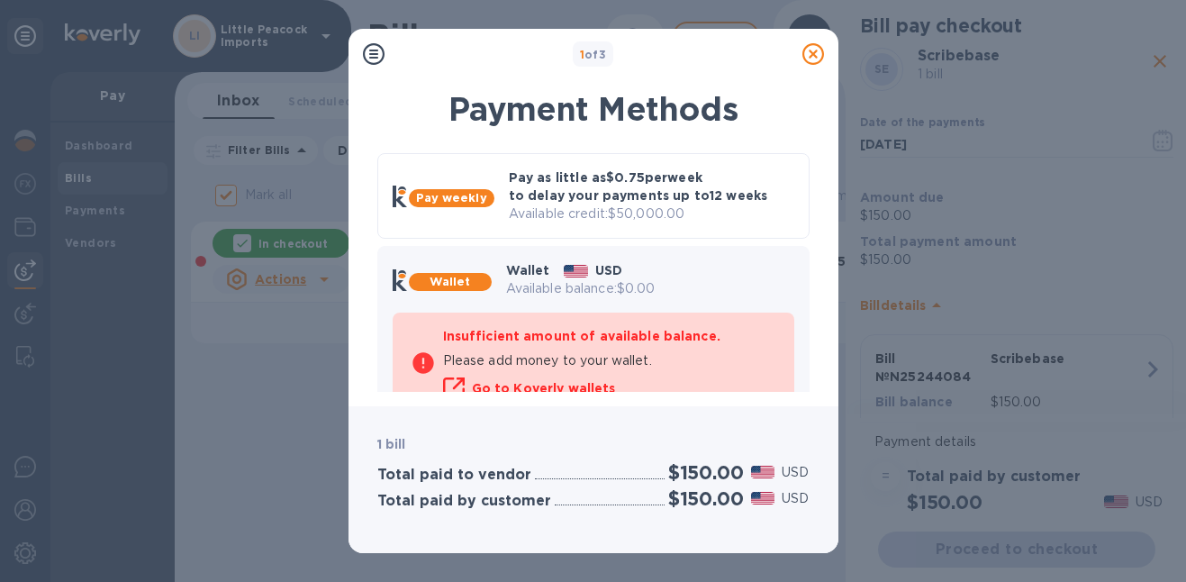
scroll to position [195, 0]
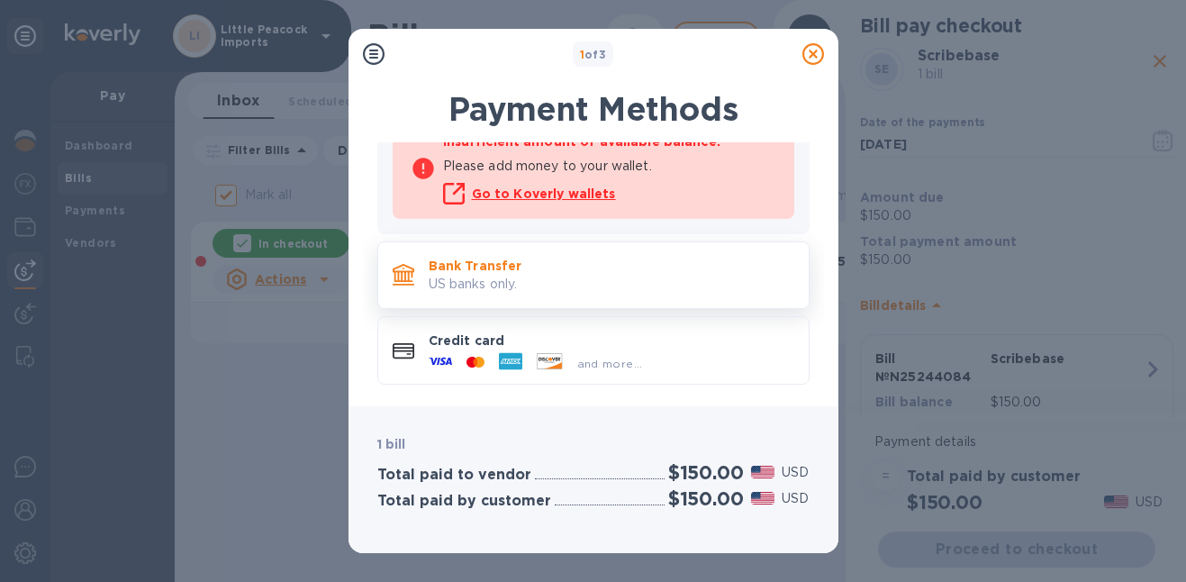
click at [580, 253] on div "Bank Transfer US banks only." at bounding box center [612, 275] width 380 height 51
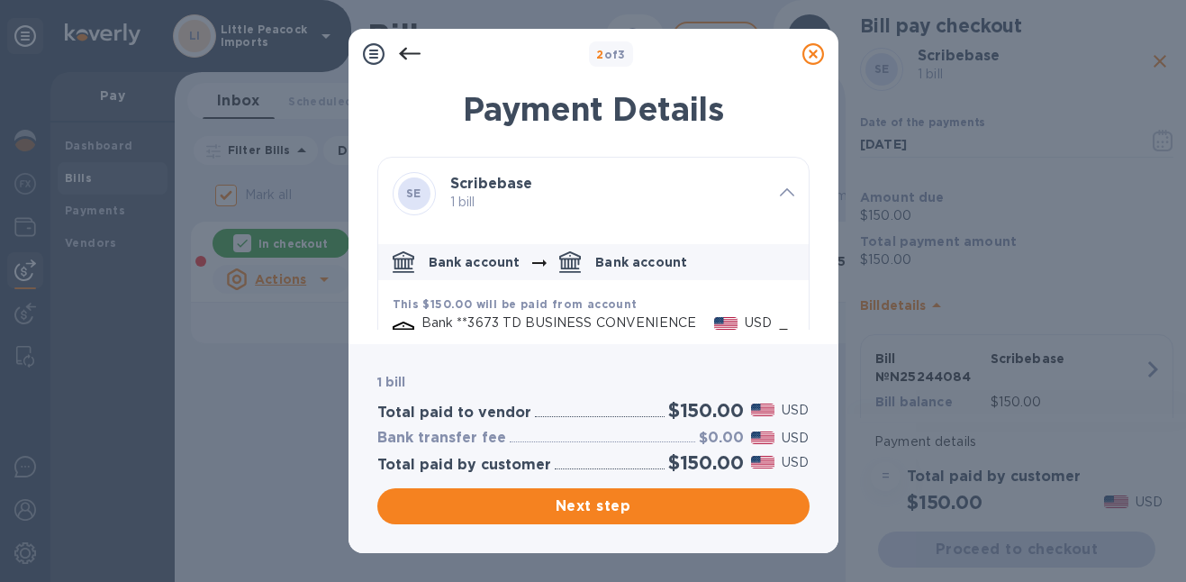
scroll to position [137, 0]
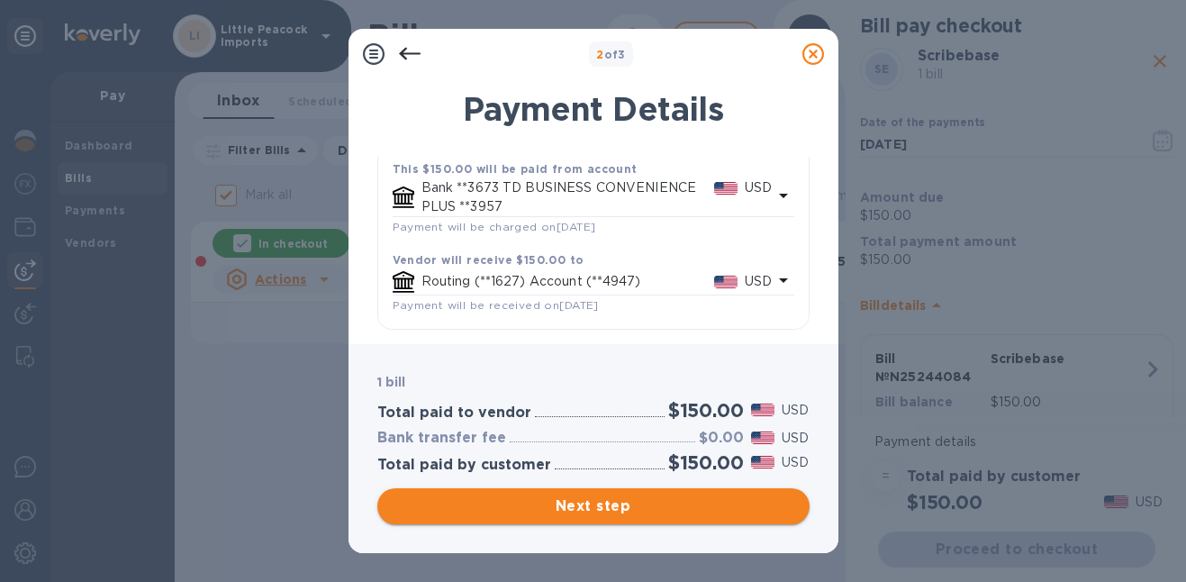
click at [704, 500] on span "Next step" at bounding box center [594, 506] width 404 height 22
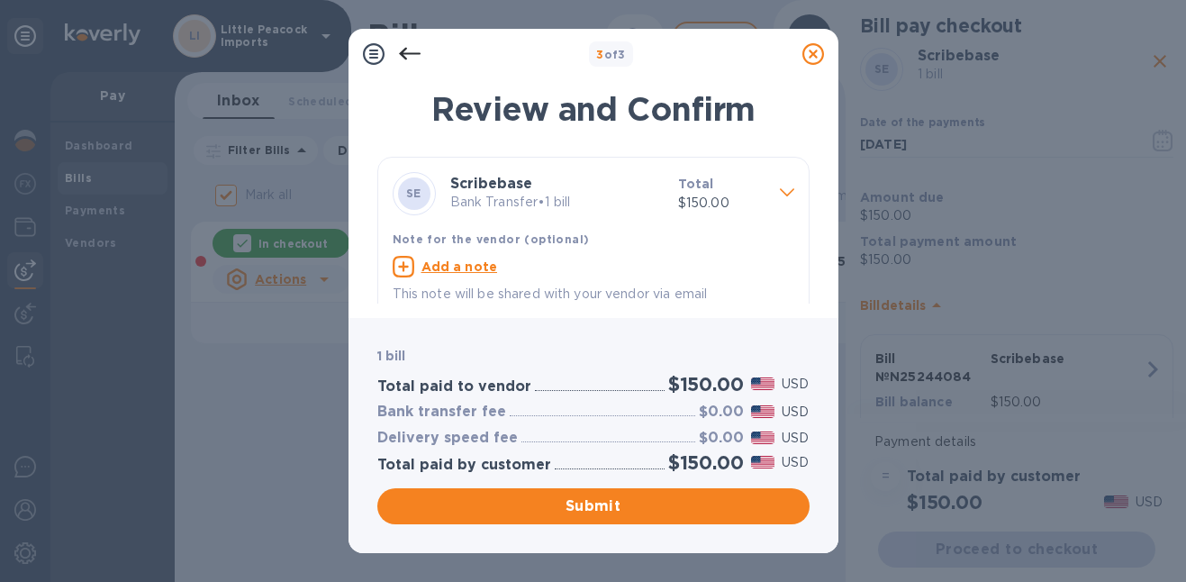
scroll to position [16, 0]
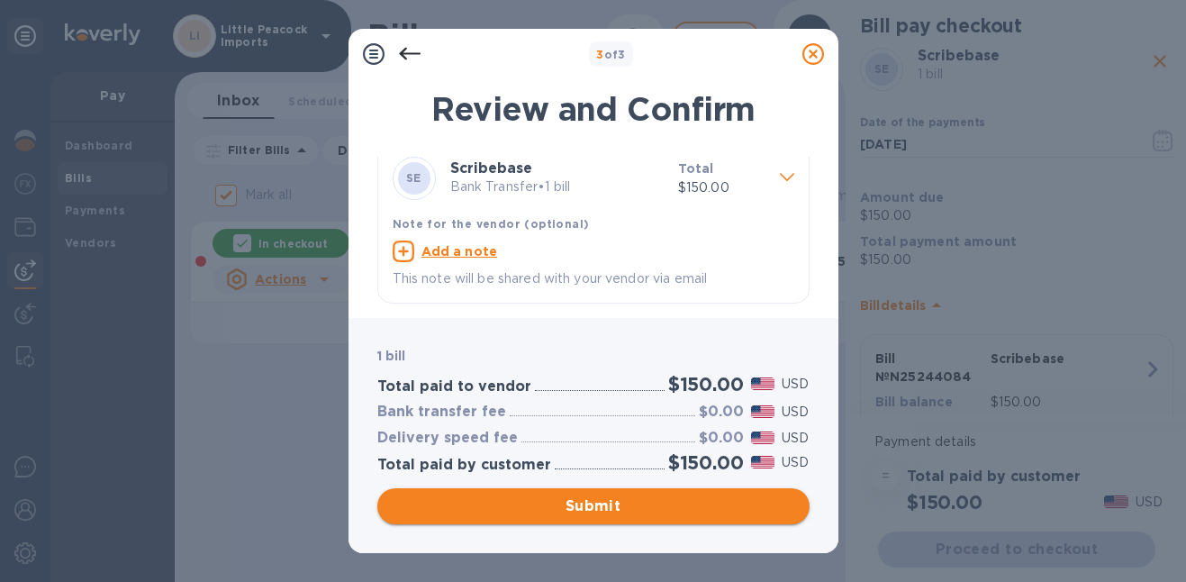
click at [667, 505] on span "Submit" at bounding box center [594, 506] width 404 height 22
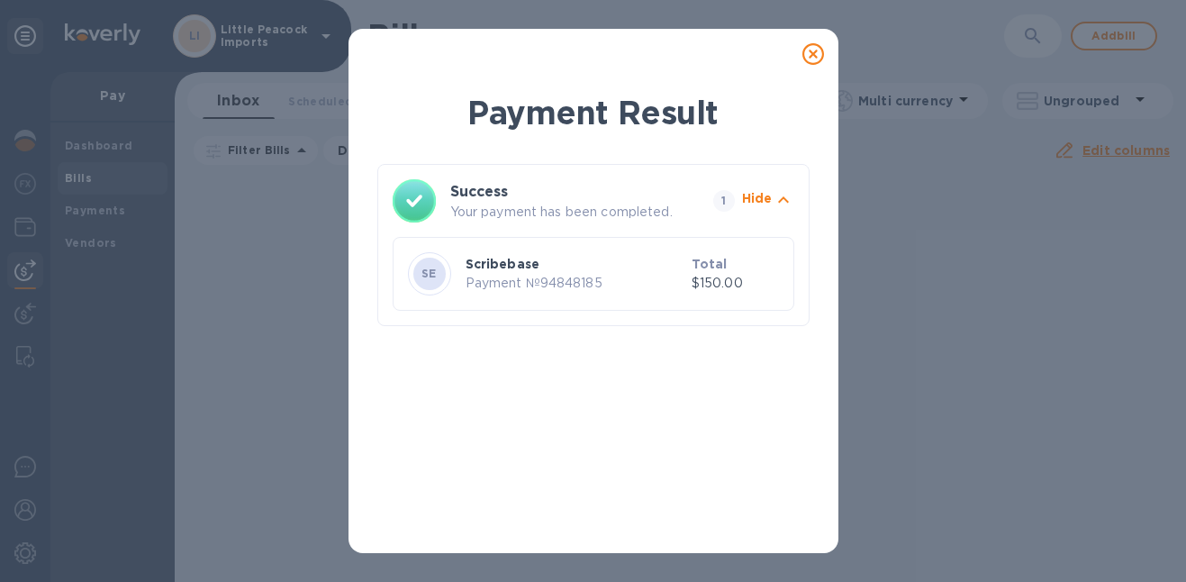
click at [807, 52] on icon at bounding box center [814, 54] width 22 height 22
